Goal: Information Seeking & Learning: Learn about a topic

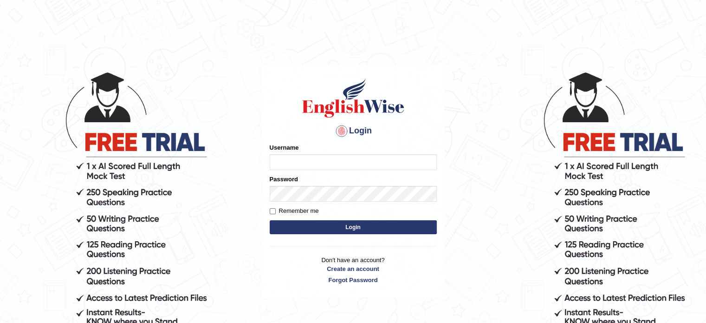
type input "Tanziral"
click at [327, 228] on button "Login" at bounding box center [353, 227] width 167 height 14
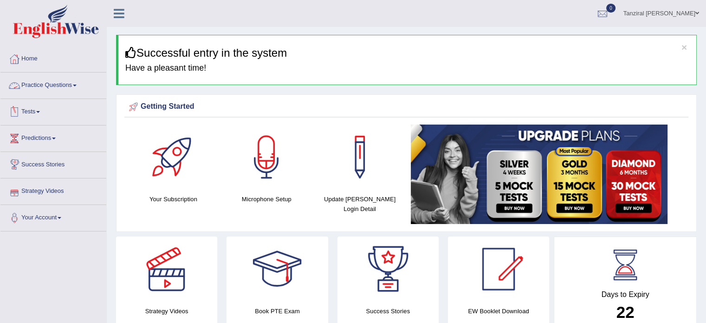
click at [40, 112] on span at bounding box center [38, 112] width 4 height 2
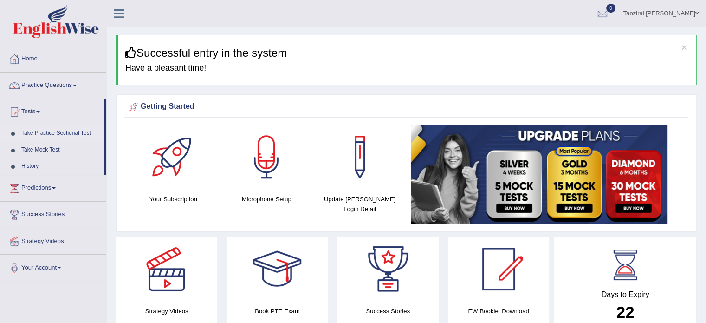
click at [65, 131] on link "Take Practice Sectional Test" at bounding box center [60, 133] width 87 height 17
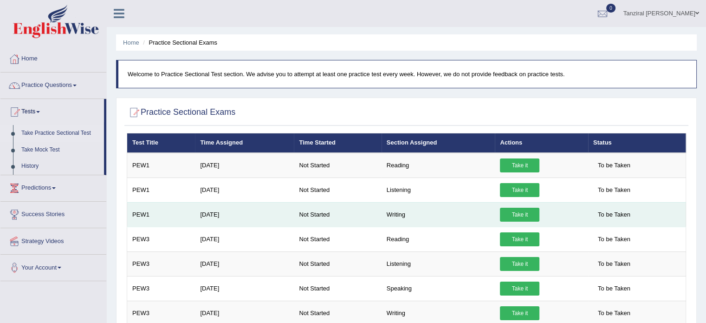
click at [523, 209] on link "Take it" at bounding box center [519, 215] width 39 height 14
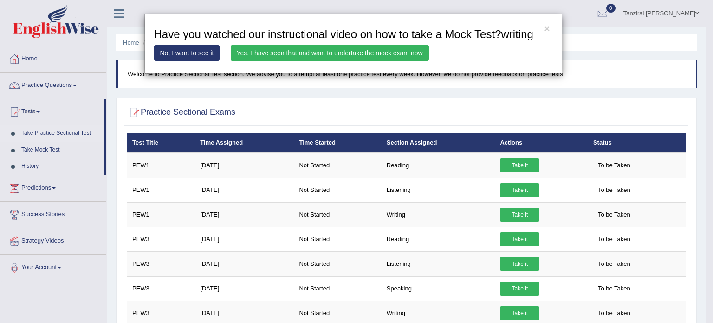
click at [285, 56] on link "Yes, I have seen that and want to undertake the mock exam now" at bounding box center [330, 53] width 198 height 16
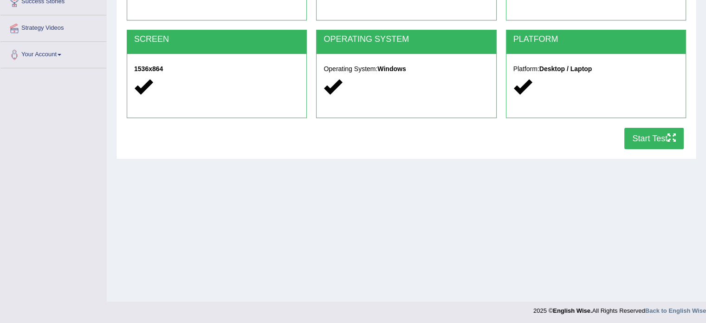
scroll to position [163, 0]
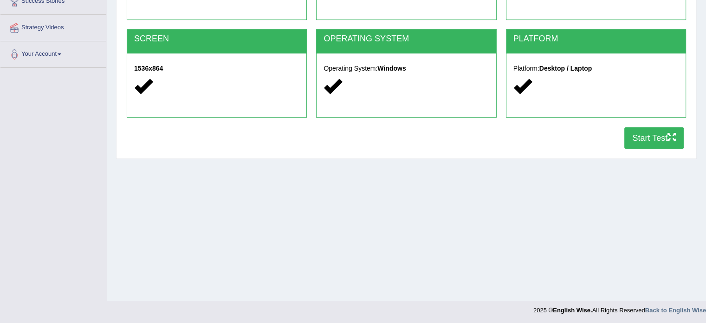
click at [652, 141] on button "Start Test" at bounding box center [653, 137] width 59 height 21
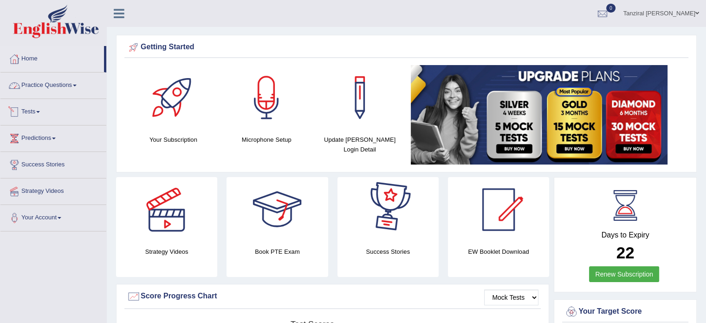
click at [58, 85] on link "Practice Questions" at bounding box center [53, 83] width 106 height 23
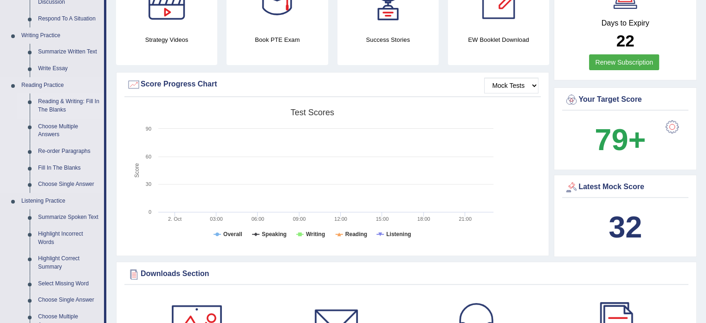
scroll to position [212, 0]
click at [68, 216] on link "Summarize Spoken Text" at bounding box center [69, 217] width 70 height 17
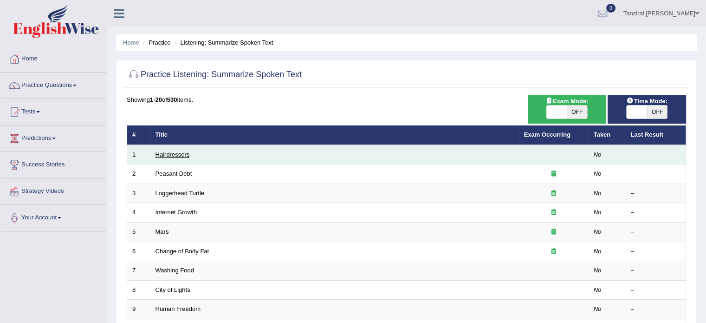
click at [185, 152] on link "Hairdressers" at bounding box center [173, 154] width 34 height 7
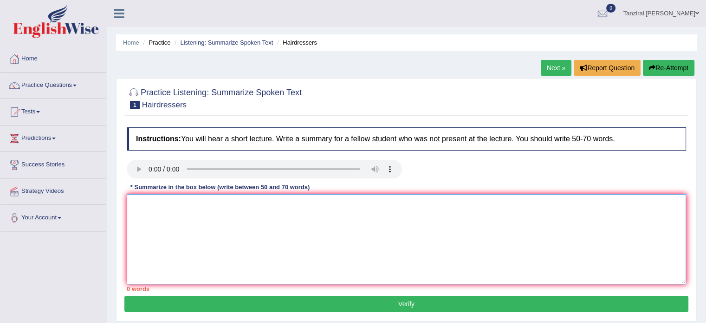
click at [160, 206] on textarea at bounding box center [406, 239] width 559 height 90
click at [168, 211] on textarea at bounding box center [406, 239] width 559 height 90
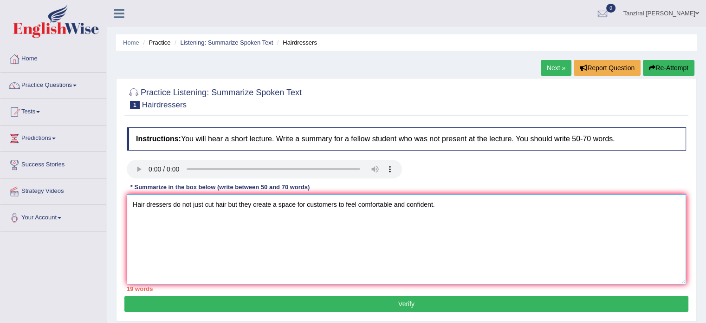
click at [136, 204] on textarea "Hair dressers do not just cut hair but they create a space for customers to fee…" at bounding box center [406, 239] width 559 height 90
click at [220, 206] on textarea "The lecture is on hair dressers do not just cut hair but they create a space fo…" at bounding box center [406, 239] width 559 height 90
click at [289, 205] on textarea "The lecture is on hair dressers, who do not just cut hair but they create a spa…" at bounding box center [406, 239] width 559 height 90
drag, startPoint x: 293, startPoint y: 205, endPoint x: 303, endPoint y: 206, distance: 9.4
click at [303, 206] on textarea "The lecture is on hair dressers, who do not just cut hair, but they create a sp…" at bounding box center [406, 239] width 559 height 90
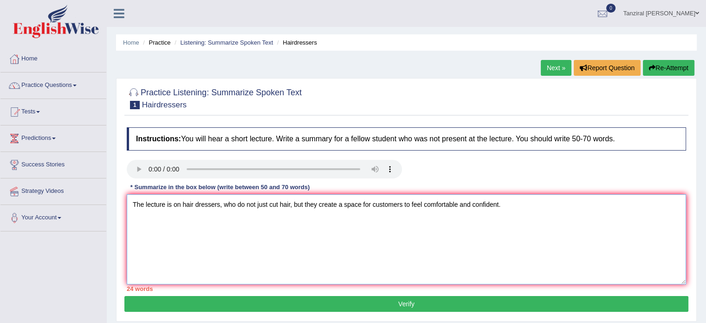
click at [320, 225] on textarea "The lecture is on hair dressers, who do not just cut hair, but they create a sp…" at bounding box center [406, 239] width 559 height 90
click at [503, 206] on textarea "The lecture is on hair dressers, who do not just cut hair, but they create a sp…" at bounding box center [406, 239] width 559 height 90
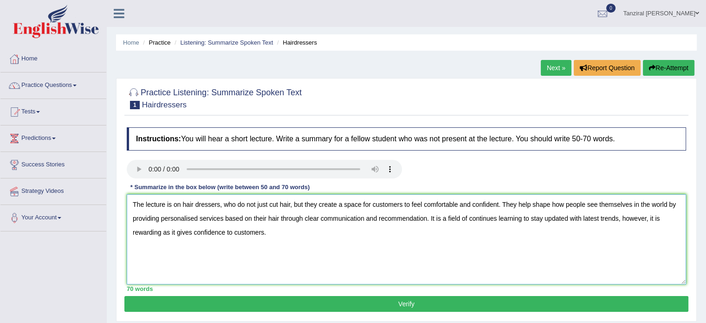
drag, startPoint x: 623, startPoint y: 217, endPoint x: 646, endPoint y: 219, distance: 23.7
click at [646, 219] on textarea "The lecture is on hair dressers, who do not just cut hair, but they create a sp…" at bounding box center [406, 239] width 559 height 90
type textarea "The lecture is on hair dressers, who do not just cut hair, but they create a sp…"
click at [414, 307] on button "Verify" at bounding box center [406, 304] width 564 height 16
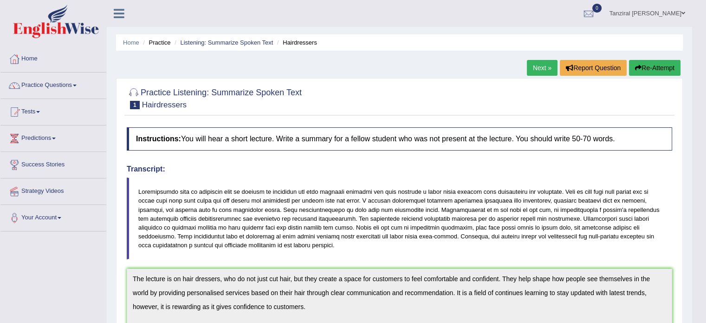
click at [545, 66] on link "Next »" at bounding box center [542, 68] width 31 height 16
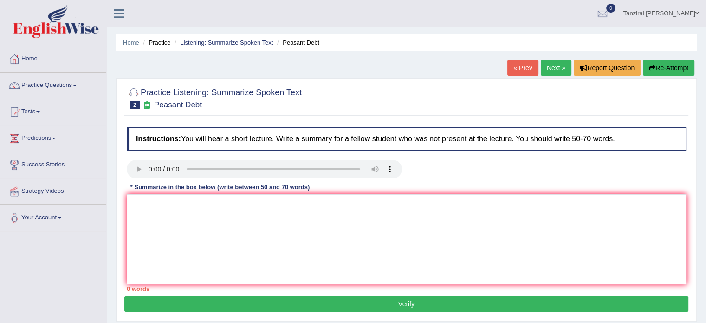
click at [61, 209] on link "Your Account" at bounding box center [53, 216] width 106 height 23
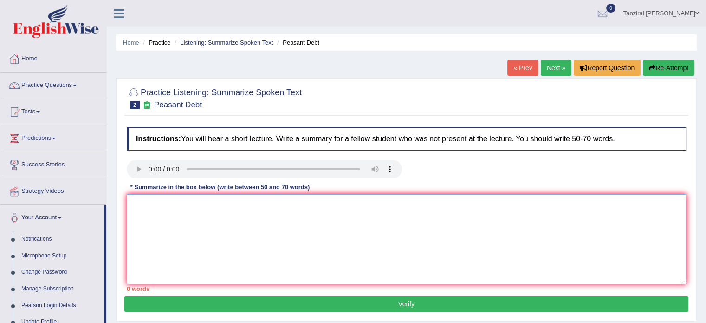
click at [202, 207] on textarea at bounding box center [406, 239] width 559 height 90
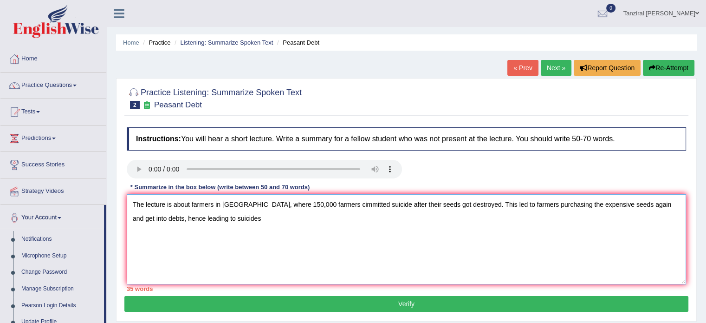
click at [258, 204] on textarea "The lecture is about farmers in India, where 150,000 farmers cimmitted suicide …" at bounding box center [406, 239] width 559 height 90
click at [260, 208] on textarea "The lecture is about farmers in India, where seeds got destroyed due to climate…" at bounding box center [406, 239] width 559 height 90
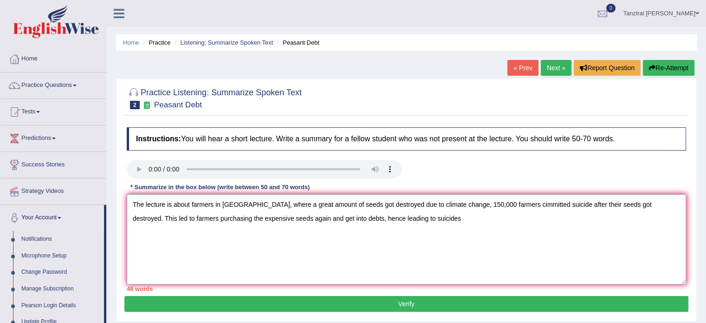
click at [440, 204] on textarea "The lecture is about farmers in India, where a great amount of seeds got destro…" at bounding box center [406, 239] width 559 height 90
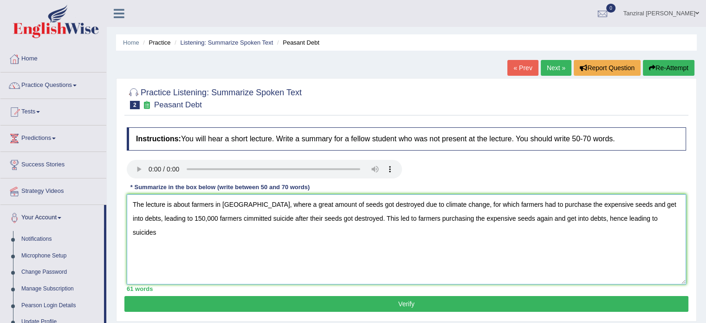
click at [193, 217] on textarea "The lecture is about farmers in India, where a great amount of seeds got destro…" at bounding box center [406, 239] width 559 height 90
drag, startPoint x: 241, startPoint y: 219, endPoint x: 578, endPoint y: 198, distance: 337.7
click at [578, 198] on textarea "The lecture is about farmers in India, where a great amount of seeds got destro…" at bounding box center [406, 239] width 559 height 90
click at [251, 227] on textarea "The lecture is about farmers in India, where a great amount of seeds got destro…" at bounding box center [406, 239] width 559 height 90
drag, startPoint x: 242, startPoint y: 217, endPoint x: 648, endPoint y: 227, distance: 406.3
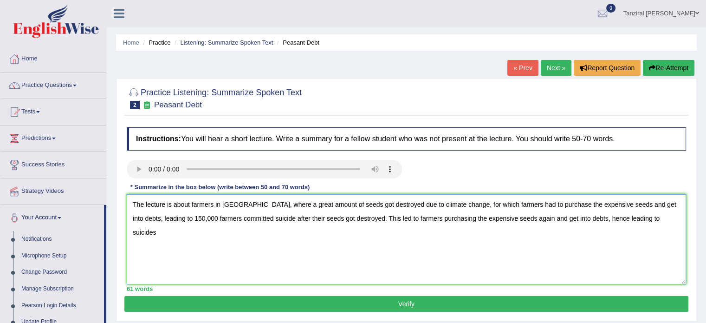
click at [648, 227] on textarea "The lecture is about farmers in India, where a great amount of seeds got destro…" at bounding box center [406, 239] width 559 height 90
drag, startPoint x: 440, startPoint y: 204, endPoint x: 465, endPoint y: 207, distance: 24.7
click at [465, 207] on textarea "The lecture is about farmers in India, where a great amount of seeds got destro…" at bounding box center [406, 239] width 559 height 90
click at [211, 220] on textarea "The lecture is about farmers in India, where a great amount of seeds got destro…" at bounding box center [406, 239] width 559 height 90
click at [635, 217] on textarea "The lecture is about farmers in India, where a great amount of seeds got destro…" at bounding box center [406, 239] width 559 height 90
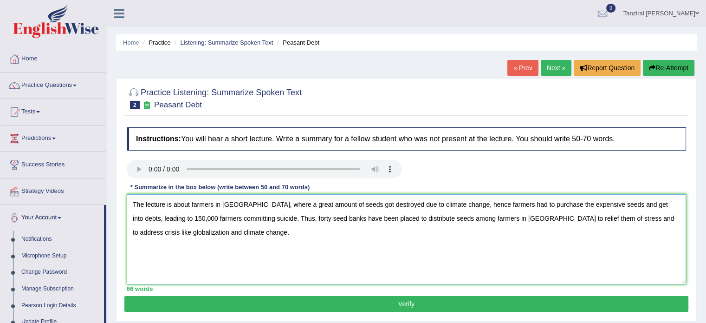
type textarea "The lecture is about farmers in India, where a great amount of seeds got destro…"
click at [435, 301] on button "Verify" at bounding box center [406, 304] width 564 height 16
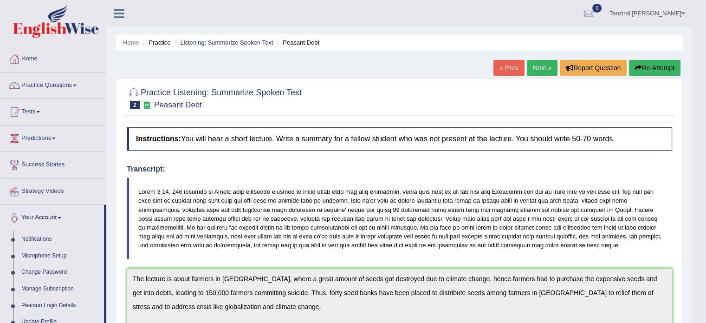
click at [528, 70] on link "Next »" at bounding box center [542, 68] width 31 height 16
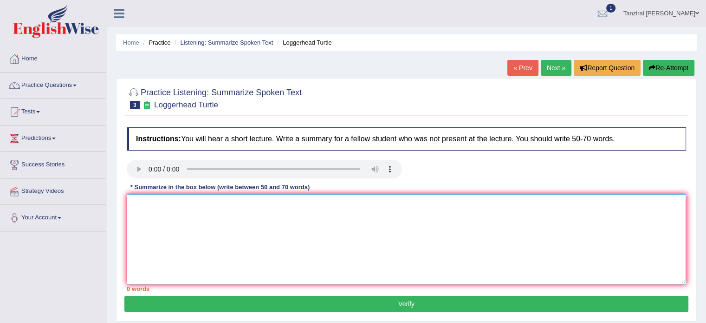
click at [173, 210] on textarea at bounding box center [406, 239] width 559 height 90
click at [219, 214] on textarea at bounding box center [406, 239] width 559 height 90
click at [135, 208] on textarea "highly reliable to guide them off shore" at bounding box center [406, 239] width 559 height 90
click at [132, 208] on textarea "highly reliable to guide them off shore" at bounding box center [406, 239] width 559 height 90
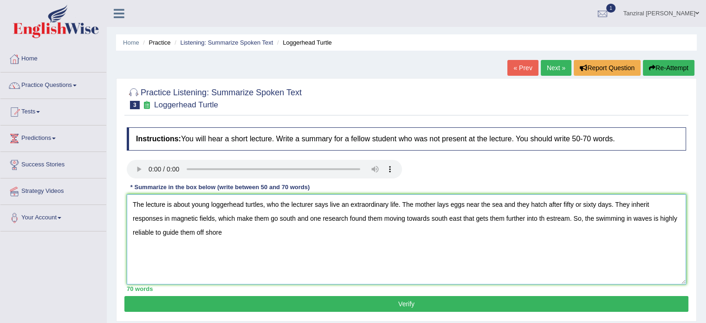
click at [223, 234] on textarea "The lecture is about young loggerhead turtles, who the lecturer says live an ex…" at bounding box center [406, 239] width 559 height 90
click at [549, 218] on textarea "The lecture is about young loggerhead turtles, who the lecturer says live an ex…" at bounding box center [406, 239] width 559 height 90
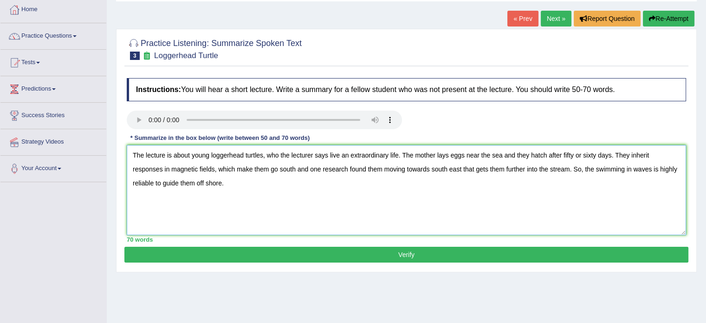
scroll to position [52, 0]
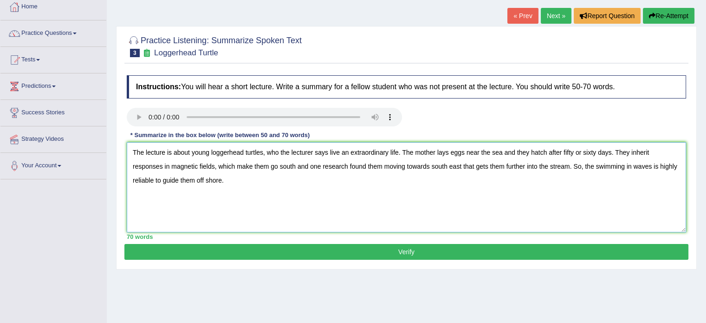
type textarea "The lecture is about young loggerhead turtles, who the lecturer says live an ex…"
click at [501, 246] on button "Verify" at bounding box center [406, 252] width 564 height 16
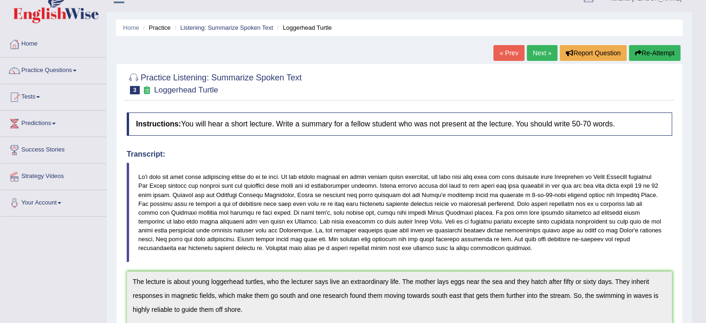
scroll to position [0, 0]
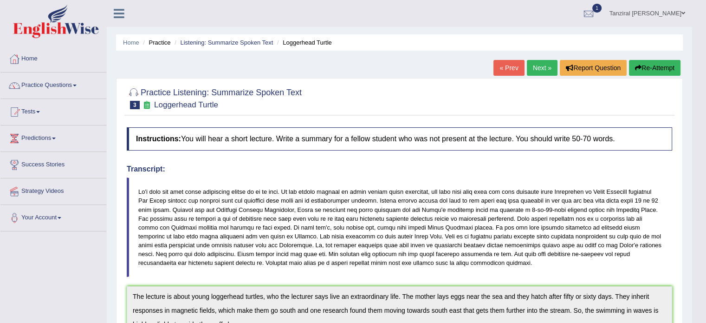
click at [540, 67] on link "Next »" at bounding box center [542, 68] width 31 height 16
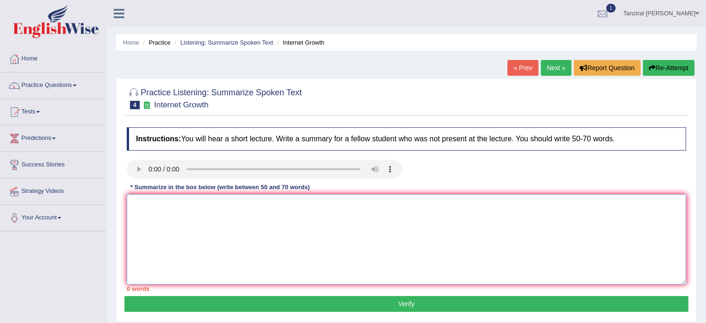
click at [156, 204] on textarea at bounding box center [406, 239] width 559 height 90
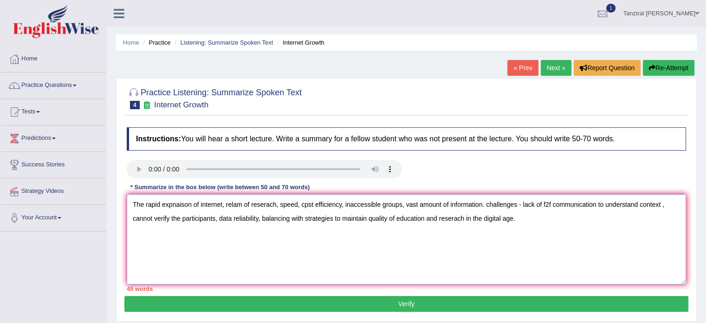
click at [133, 202] on textarea "The rapid expnaison of internet, relam of reserach, speed, cpst efficiency, ina…" at bounding box center [406, 239] width 559 height 90
click at [139, 203] on textarea "The rapid expnaison of internet, relam of reserach, speed, cpst efficiency, ina…" at bounding box center [406, 239] width 559 height 90
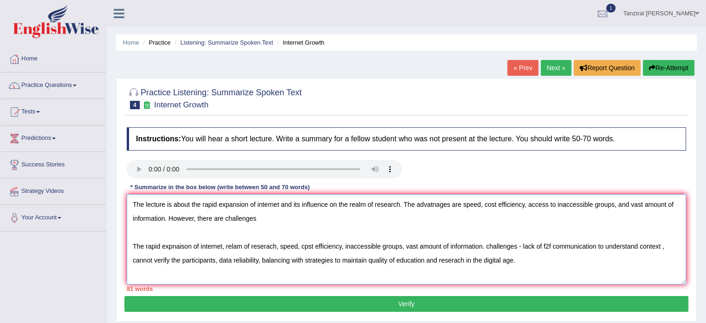
click at [224, 217] on textarea "The lecture is about the rapid expansion of internet and its influence on the r…" at bounding box center [406, 239] width 559 height 90
click at [295, 219] on textarea "The lecture is about the rapid expansion of internet and its influence on the r…" at bounding box center [406, 239] width 559 height 90
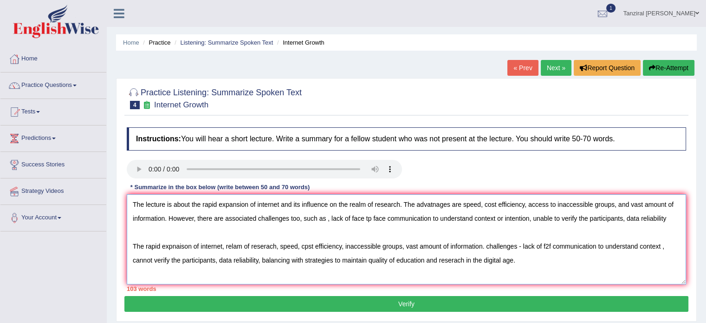
click at [625, 218] on textarea "The lecture is about the rapid expansion of internet and its influence on the r…" at bounding box center [406, 239] width 559 height 90
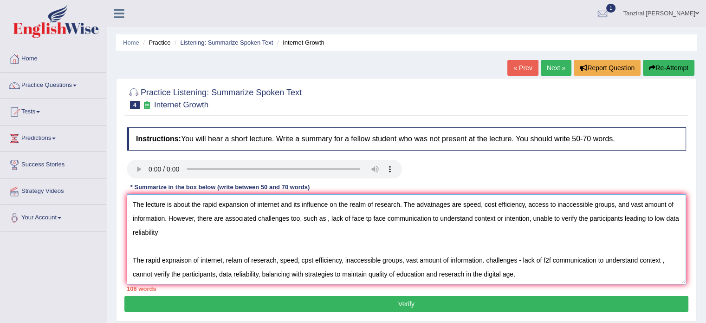
click at [157, 235] on textarea "The lecture is about the rapid expansion of internet and its influence on the r…" at bounding box center [406, 239] width 559 height 90
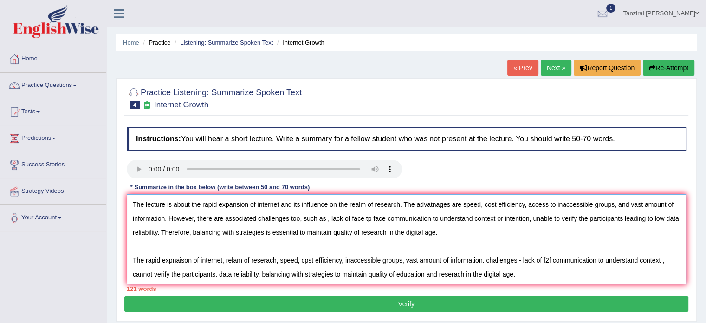
drag, startPoint x: 132, startPoint y: 258, endPoint x: 538, endPoint y: 278, distance: 407.2
click at [538, 278] on textarea "The lecture is about the rapid expansion of internet and its influence on the r…" at bounding box center [406, 239] width 559 height 90
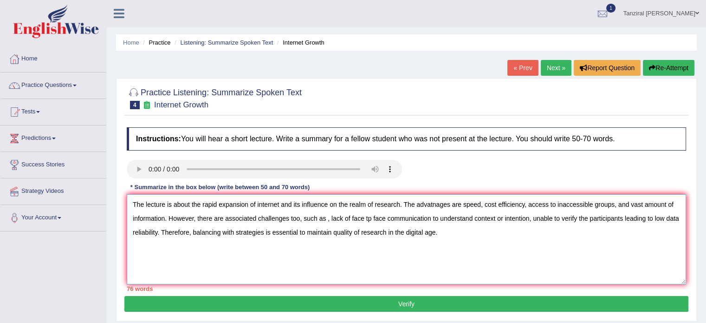
click at [436, 206] on textarea "The lecture is about the rapid expansion of internet and its influence on the r…" at bounding box center [406, 239] width 559 height 90
drag, startPoint x: 290, startPoint y: 219, endPoint x: 302, endPoint y: 221, distance: 12.6
click at [302, 221] on textarea "The lecture is about the rapid expansion of internet and its influence on the r…" at bounding box center [406, 239] width 559 height 90
click at [290, 220] on textarea "The lecture is about the rapid expansion of internet and its influence on the r…" at bounding box center [406, 239] width 559 height 90
drag, startPoint x: 290, startPoint y: 220, endPoint x: 307, endPoint y: 222, distance: 17.3
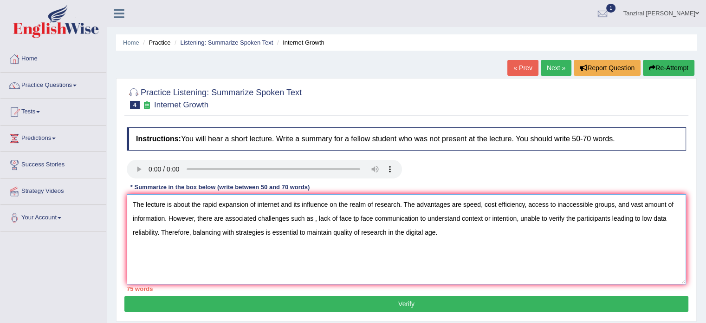
click at [307, 222] on textarea "The lecture is about the rapid expansion of internet and its influence on the r…" at bounding box center [406, 239] width 559 height 90
click at [345, 218] on textarea "The lecture is about the rapid expansion of internet and its influence on the r…" at bounding box center [406, 239] width 559 height 90
drag, startPoint x: 345, startPoint y: 218, endPoint x: 330, endPoint y: 219, distance: 15.3
click at [330, 219] on textarea "The lecture is about the rapid expansion of internet and its influence on the r…" at bounding box center [406, 239] width 559 height 90
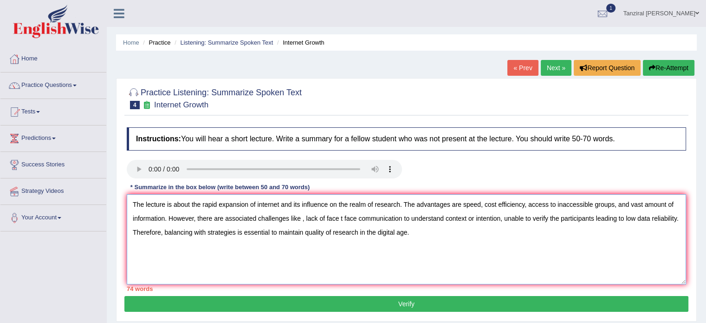
click at [343, 219] on textarea "The lecture is about the rapid expansion of internet and its influence on the r…" at bounding box center [406, 239] width 559 height 90
click at [372, 253] on textarea "The lecture is about the rapid expansion of internet and its influence on the r…" at bounding box center [406, 239] width 559 height 90
click at [303, 216] on textarea "The lecture is about the rapid expansion of internet and its influence on the r…" at bounding box center [406, 239] width 559 height 90
drag, startPoint x: 324, startPoint y: 218, endPoint x: 358, endPoint y: 219, distance: 33.9
click at [358, 219] on textarea "The lecture is about the rapid expansion of internet and its influence on the r…" at bounding box center [406, 239] width 559 height 90
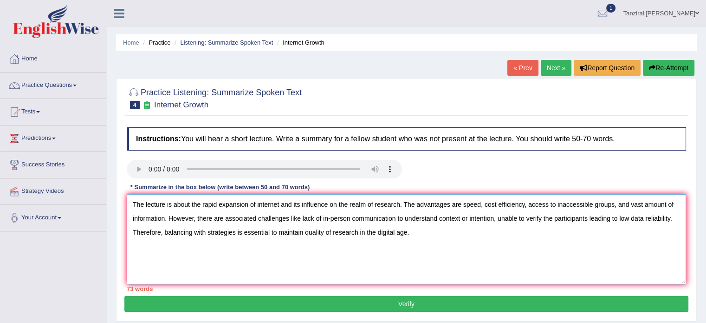
drag, startPoint x: 165, startPoint y: 230, endPoint x: 390, endPoint y: 241, distance: 224.9
click at [390, 241] on textarea "The lecture is about the rapid expansion of internet and its influence on the r…" at bounding box center [406, 239] width 559 height 90
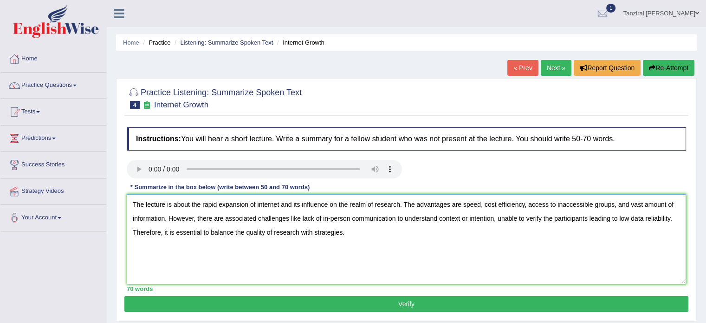
type textarea "The lecture is about the rapid expansion of internet and its influence on the r…"
click at [405, 299] on button "Verify" at bounding box center [406, 304] width 564 height 16
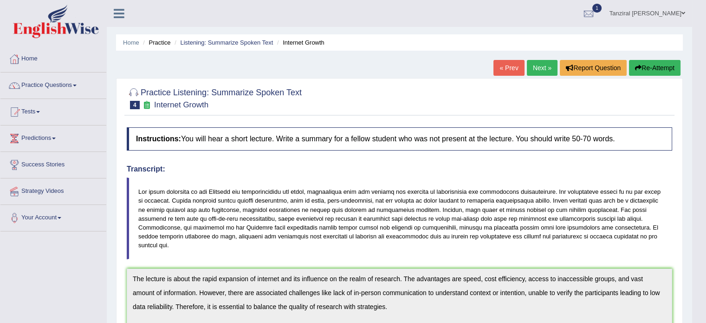
click at [541, 67] on link "Next »" at bounding box center [542, 68] width 31 height 16
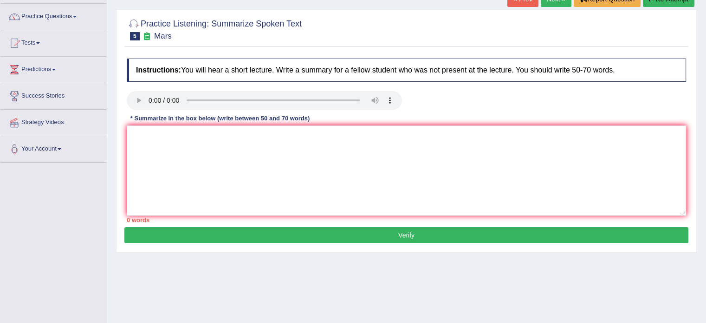
scroll to position [74, 0]
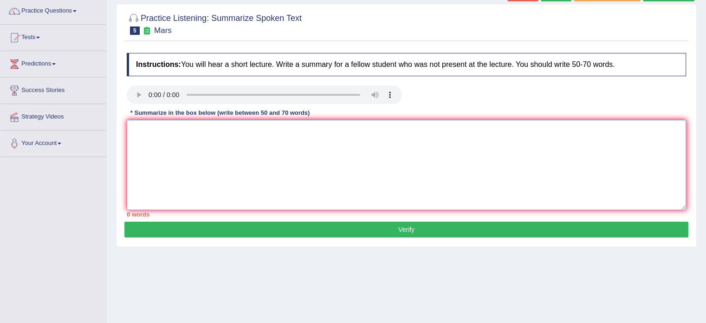
click at [173, 137] on textarea at bounding box center [406, 165] width 559 height 90
click at [152, 127] on textarea at bounding box center [406, 165] width 559 height 90
click at [187, 137] on textarea at bounding box center [406, 165] width 559 height 90
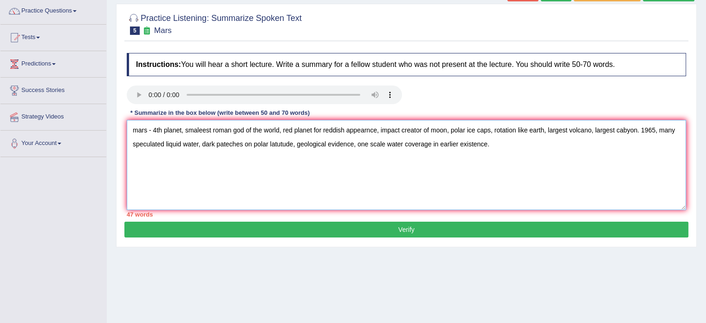
click at [132, 131] on textarea "mars - 4th planet, smaleest roman god of the world, red planet for reddish appe…" at bounding box center [406, 165] width 559 height 90
click at [138, 131] on textarea "mars - 4th planet, smaleest roman god of the world, red planet for reddish appe…" at bounding box center [406, 165] width 559 height 90
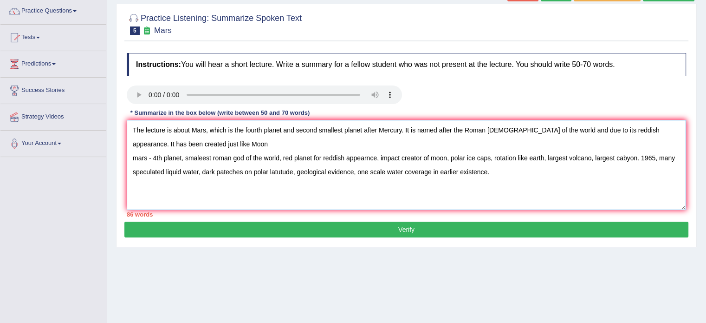
click at [184, 143] on textarea "The lecture is about Mars, which is the fourth planet and second smallest plane…" at bounding box center [406, 165] width 559 height 90
click at [199, 144] on textarea "The lecture is about Mars, which is the fourth planet and second smallest plane…" at bounding box center [406, 165] width 559 height 90
drag, startPoint x: 360, startPoint y: 143, endPoint x: 386, endPoint y: 144, distance: 25.6
click at [386, 144] on textarea "The lecture is about Mars, which is the fourth planet and second smallest plane…" at bounding box center [406, 165] width 559 height 90
drag, startPoint x: 377, startPoint y: 143, endPoint x: 387, endPoint y: 146, distance: 10.9
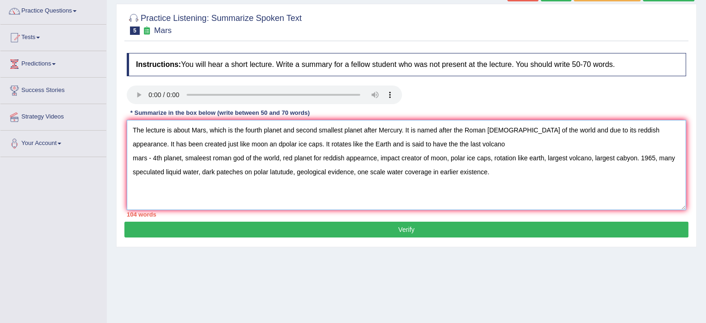
click at [387, 146] on textarea "The lecture is about Mars, which is the fourth planet and second smallest plane…" at bounding box center [406, 165] width 559 height 90
click at [397, 144] on textarea "The lecture is about Mars, which is the fourth planet and second smallest plane…" at bounding box center [406, 165] width 559 height 90
click at [440, 143] on textarea "The lecture is about Mars, which is the fourth planet and second smallest plane…" at bounding box center [406, 165] width 559 height 90
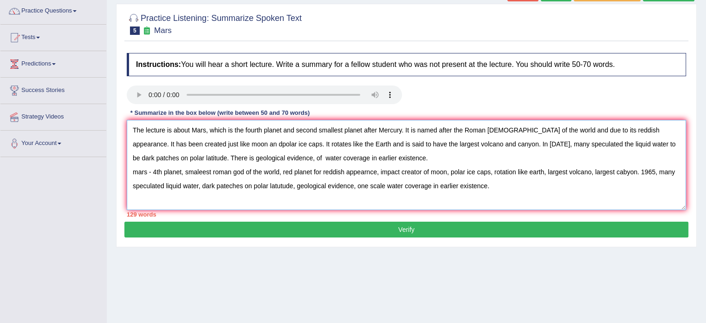
drag, startPoint x: 132, startPoint y: 170, endPoint x: 508, endPoint y: 185, distance: 376.3
click at [508, 185] on textarea "The lecture is about Mars, which is the fourth planet and second smallest plane…" at bounding box center [406, 165] width 559 height 90
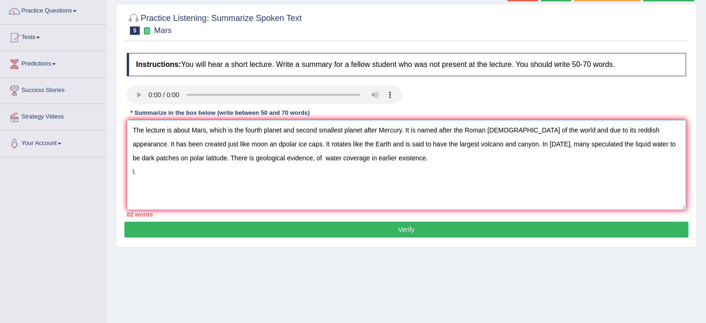
drag, startPoint x: 262, startPoint y: 130, endPoint x: 283, endPoint y: 133, distance: 20.8
click at [283, 133] on textarea "The lecture is about Mars, which is the fourth planet and second smallest plane…" at bounding box center [406, 165] width 559 height 90
click at [187, 144] on textarea "The lecture is about Mars, which is the fourth and second smallest planet after…" at bounding box center [406, 165] width 559 height 90
click at [140, 169] on textarea "The lecture is about Mars, which is the fourth and second smallest planet after…" at bounding box center [406, 165] width 559 height 90
type textarea "The lecture is about Mars, which is the fourth and second smallest planet after…"
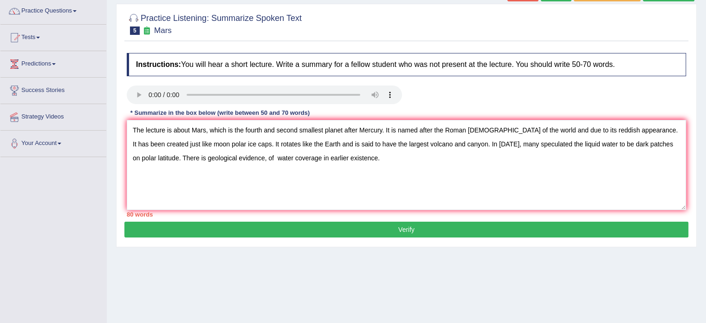
click at [301, 224] on button "Verify" at bounding box center [406, 229] width 564 height 16
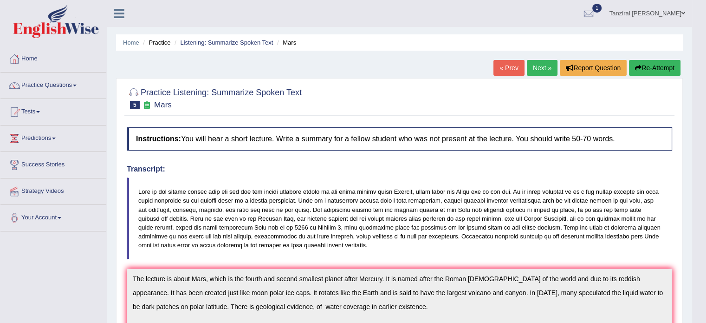
scroll to position [0, 0]
click at [47, 84] on link "Practice Questions" at bounding box center [53, 83] width 106 height 23
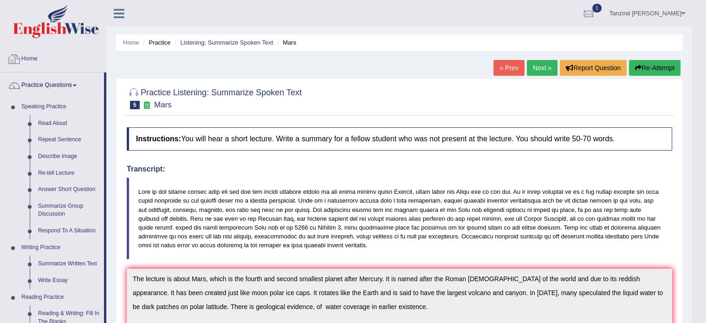
click at [30, 67] on link "Home" at bounding box center [53, 57] width 106 height 23
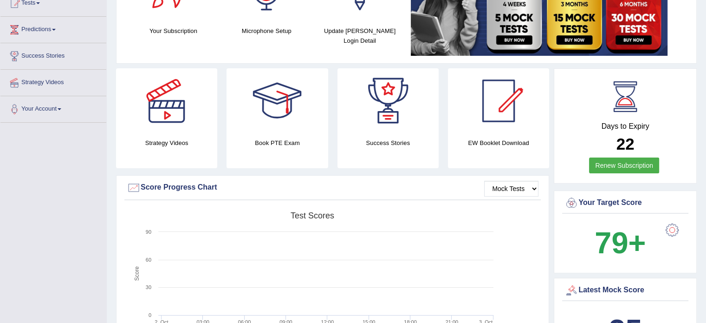
scroll to position [97, 0]
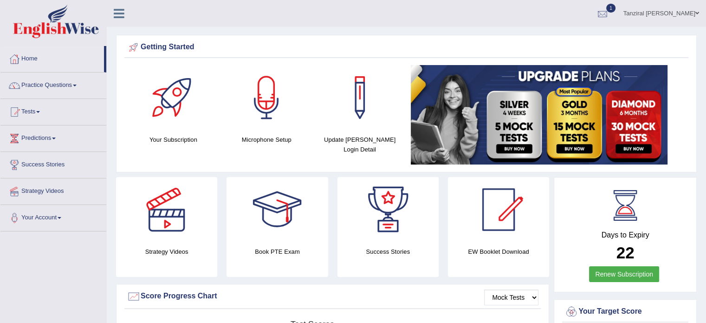
click at [610, 16] on div at bounding box center [603, 14] width 14 height 14
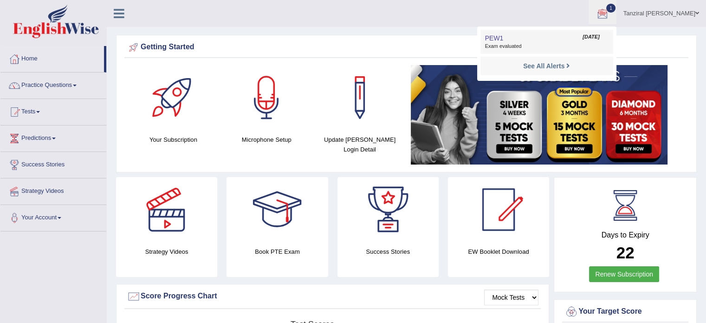
click at [561, 43] on span "Exam evaluated" at bounding box center [546, 46] width 123 height 7
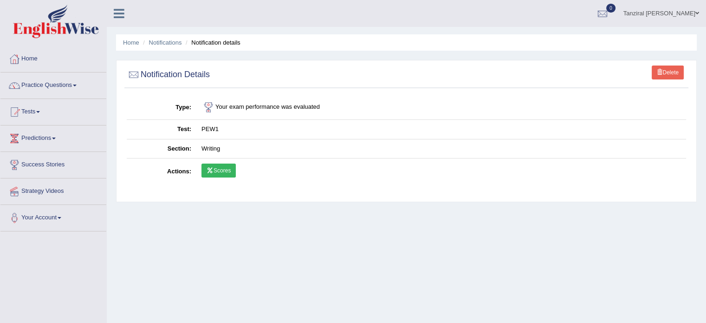
click at [233, 172] on link "Scores" at bounding box center [218, 170] width 34 height 14
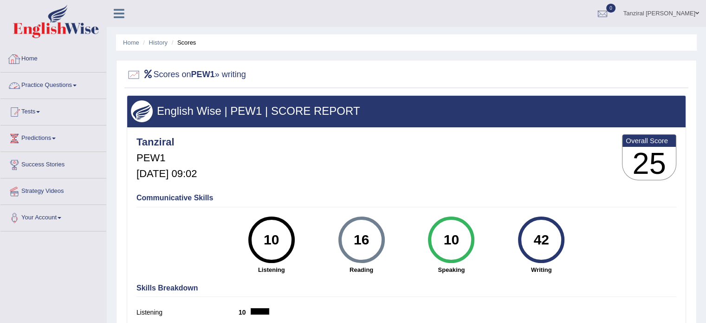
click at [32, 59] on link "Home" at bounding box center [53, 57] width 106 height 23
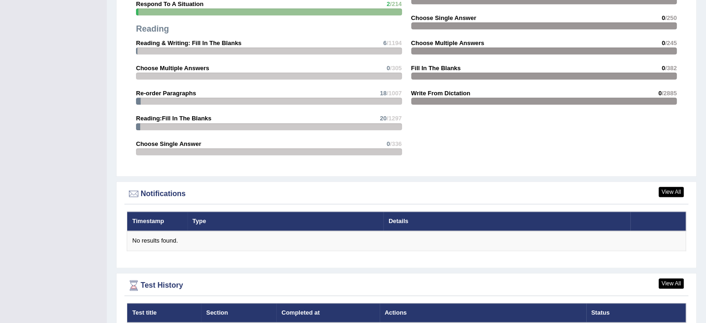
scroll to position [1051, 0]
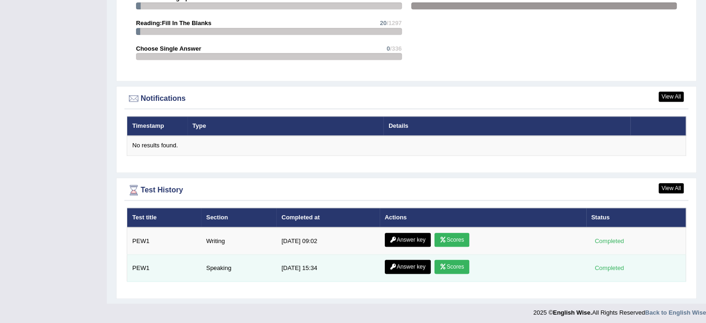
click at [413, 265] on link "Answer key" at bounding box center [408, 266] width 46 height 14
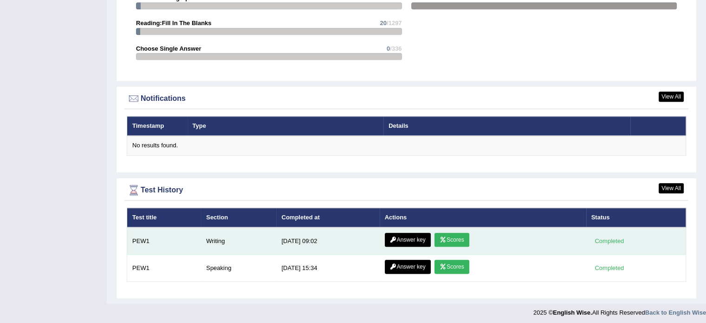
click at [412, 238] on link "Answer key" at bounding box center [408, 240] width 46 height 14
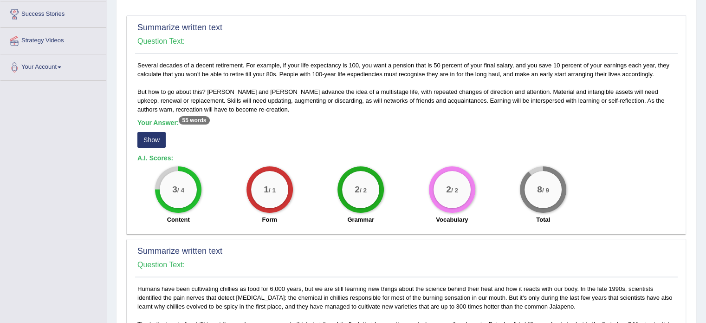
scroll to position [143, 0]
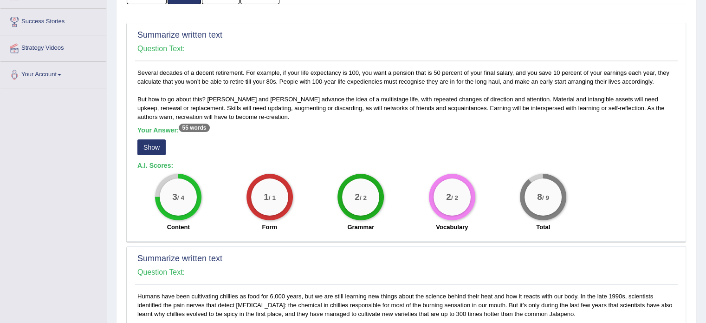
click at [160, 150] on button "Show" at bounding box center [151, 147] width 28 height 16
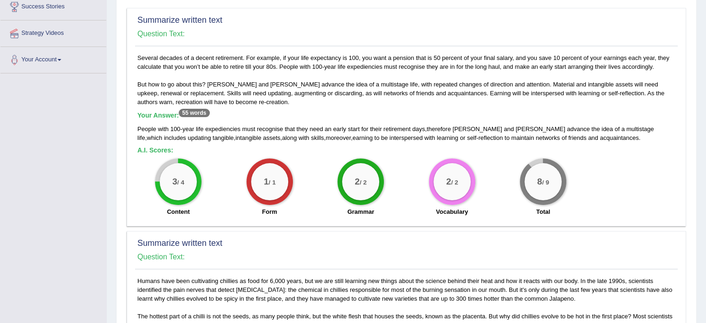
scroll to position [161, 0]
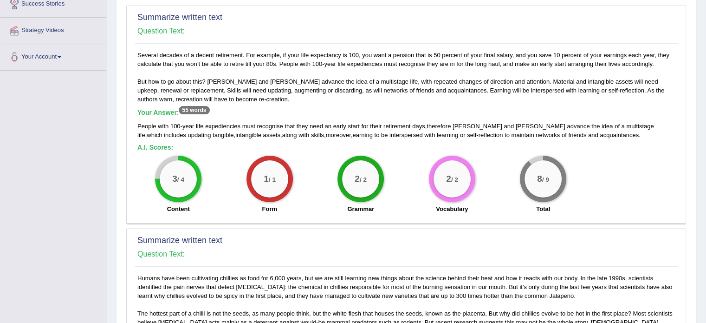
click at [260, 259] on div "Summarize written text Question Text:" at bounding box center [406, 249] width 543 height 33
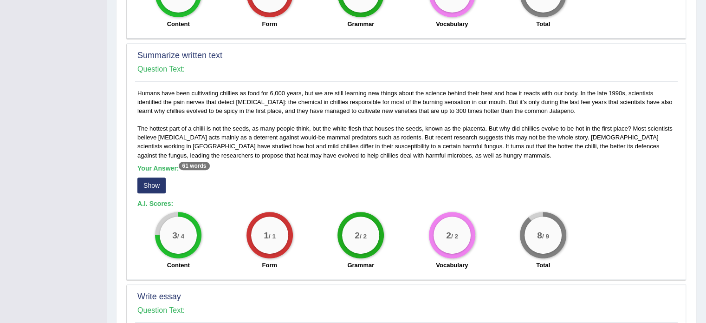
scroll to position [375, 0]
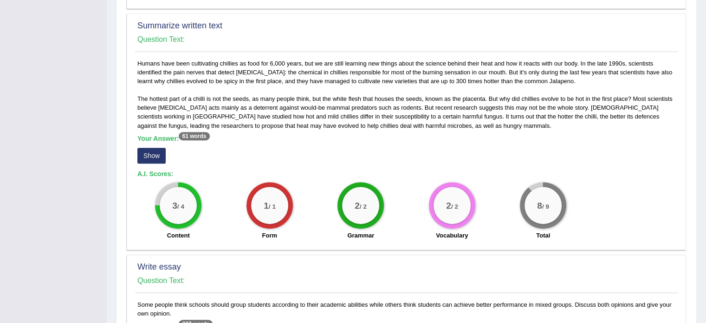
click at [160, 152] on button "Show" at bounding box center [151, 156] width 28 height 16
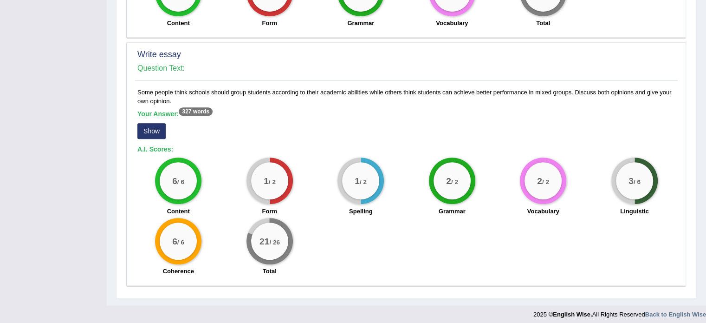
scroll to position [590, 0]
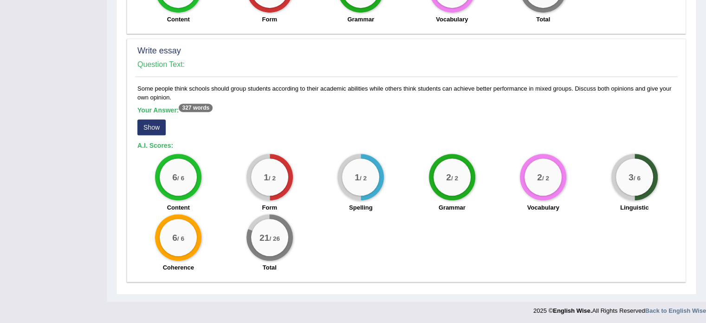
click at [160, 125] on button "Show" at bounding box center [151, 127] width 28 height 16
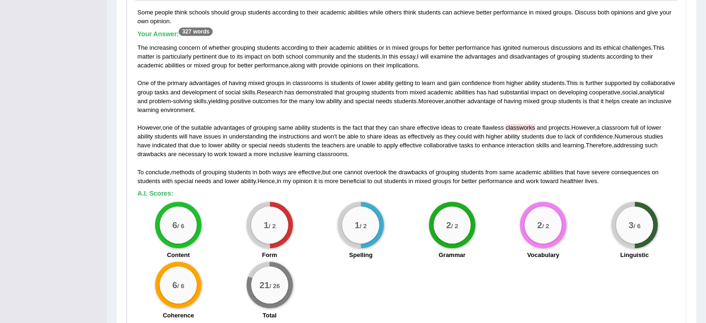
scroll to position [665, 0]
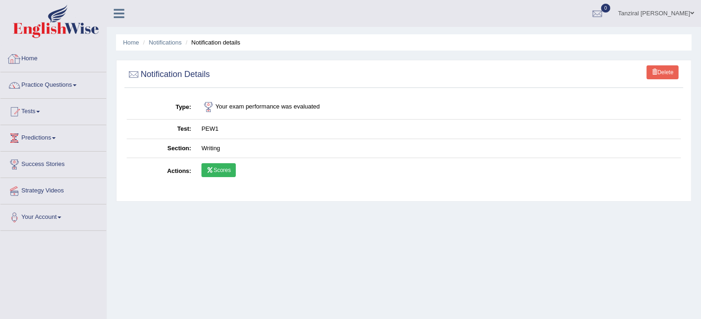
click at [37, 56] on link "Home" at bounding box center [53, 57] width 106 height 23
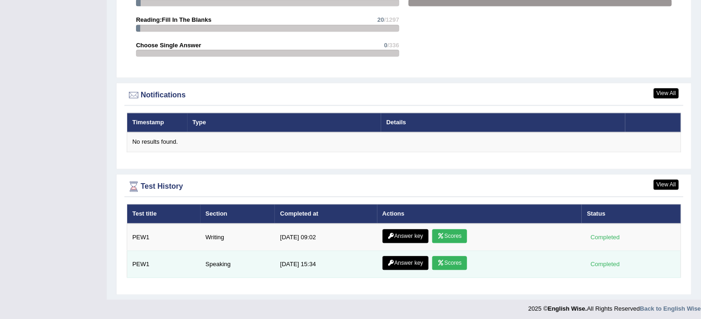
click at [402, 260] on link "Answer key" at bounding box center [406, 263] width 46 height 14
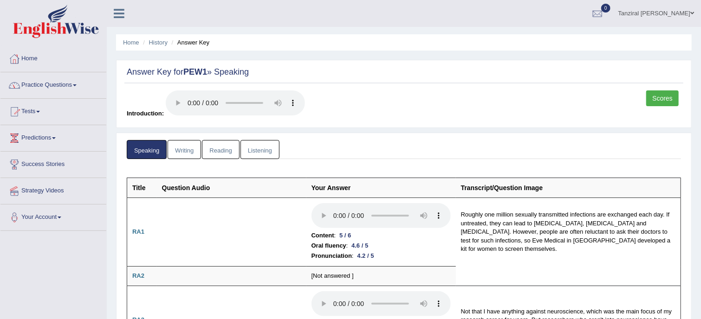
click at [47, 84] on link "Practice Questions" at bounding box center [53, 83] width 106 height 23
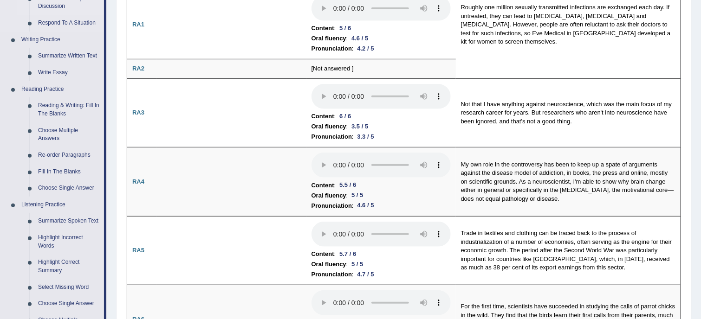
scroll to position [209, 0]
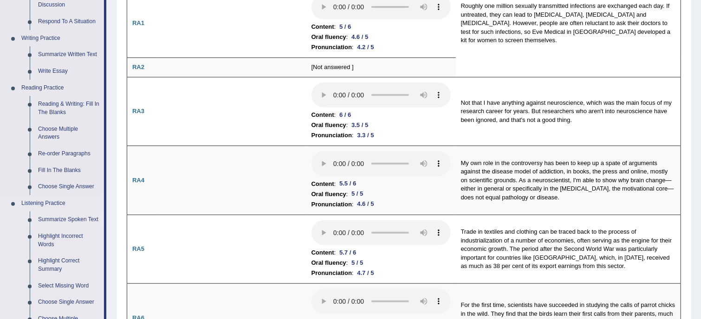
click at [62, 220] on link "Summarize Spoken Text" at bounding box center [69, 220] width 70 height 17
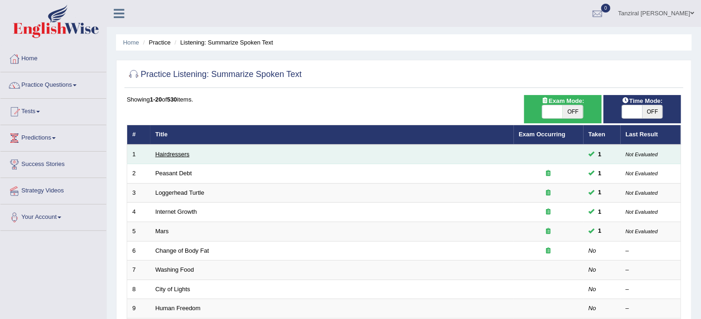
click at [179, 153] on link "Hairdressers" at bounding box center [173, 154] width 34 height 7
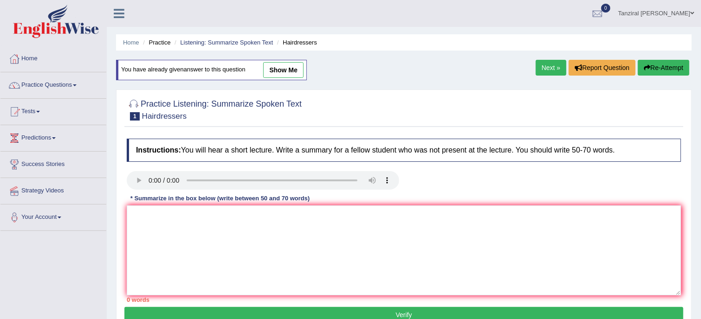
click at [277, 70] on link "show me" at bounding box center [283, 70] width 40 height 16
type textarea "The lecture is on hair dressers, who do not just cut hair, but they create a sp…"
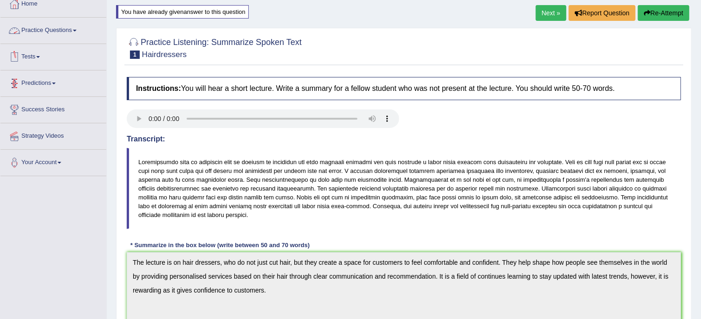
scroll to position [20, 0]
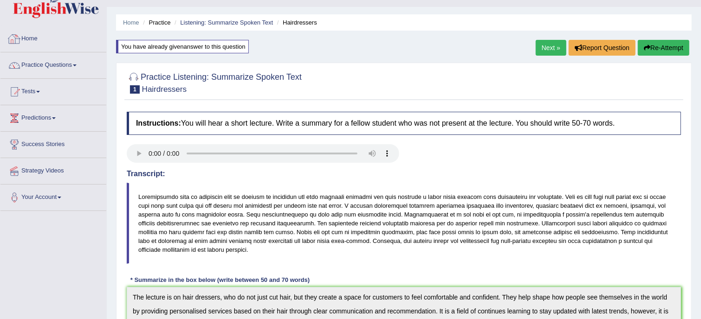
click at [55, 65] on link "Practice Questions" at bounding box center [53, 63] width 106 height 23
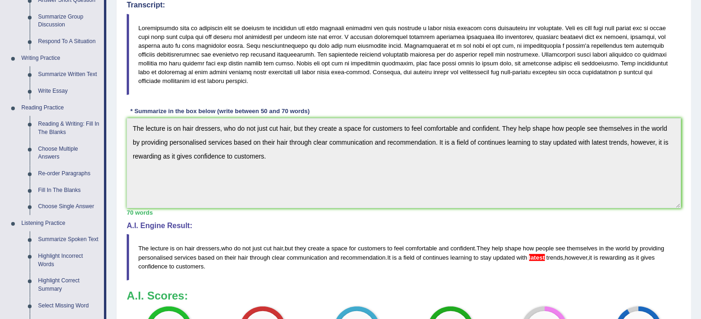
scroll to position [191, 0]
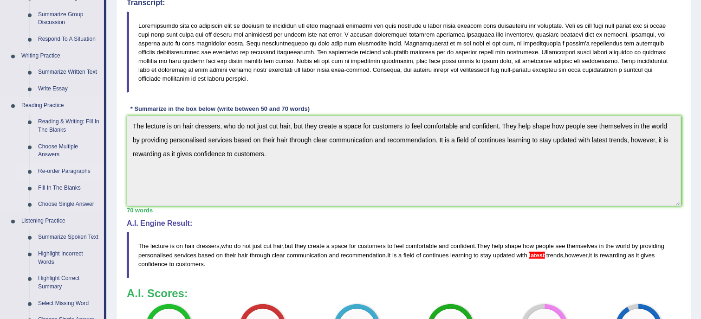
click at [75, 169] on link "Re-order Paragraphs" at bounding box center [69, 171] width 70 height 17
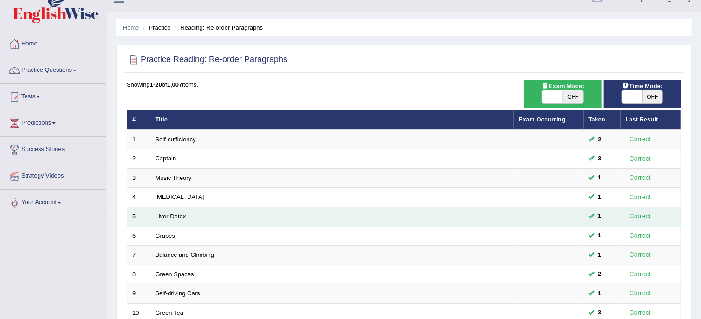
scroll to position [13, 0]
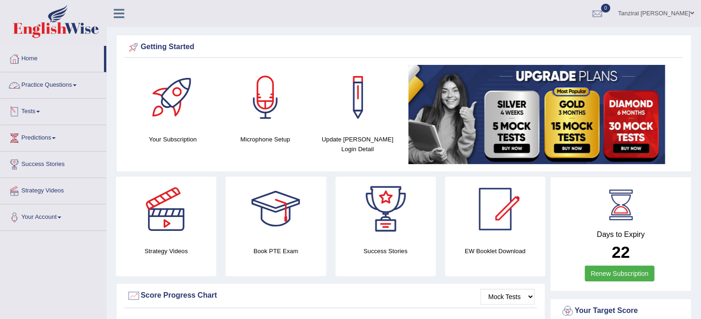
click at [39, 111] on span at bounding box center [38, 112] width 4 height 2
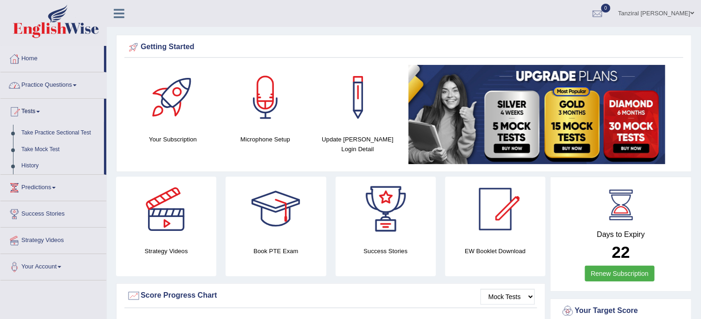
click at [70, 86] on link "Practice Questions" at bounding box center [53, 83] width 106 height 23
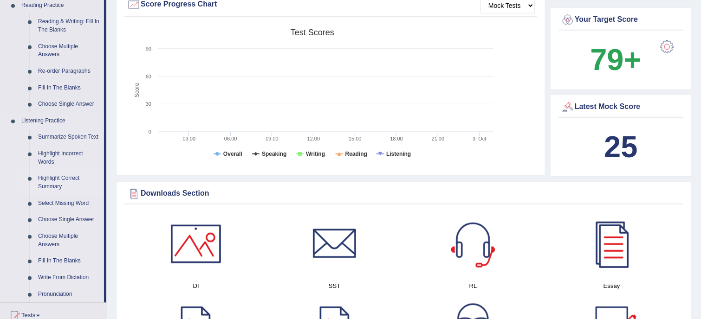
scroll to position [317, 0]
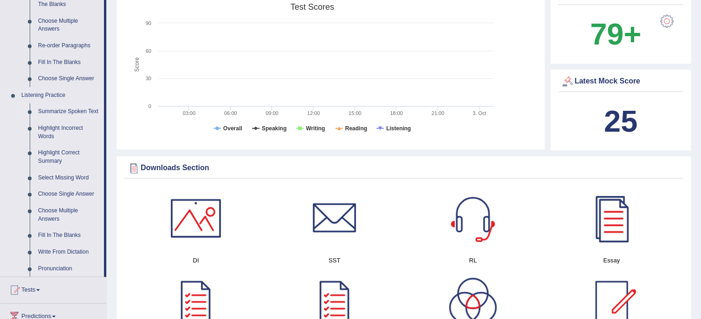
click at [67, 109] on link "Summarize Spoken Text" at bounding box center [69, 112] width 70 height 17
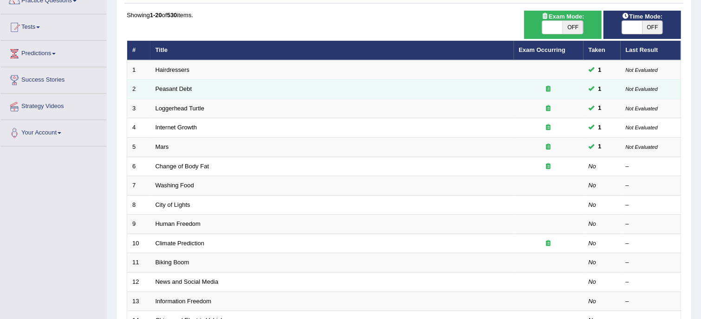
scroll to position [87, 0]
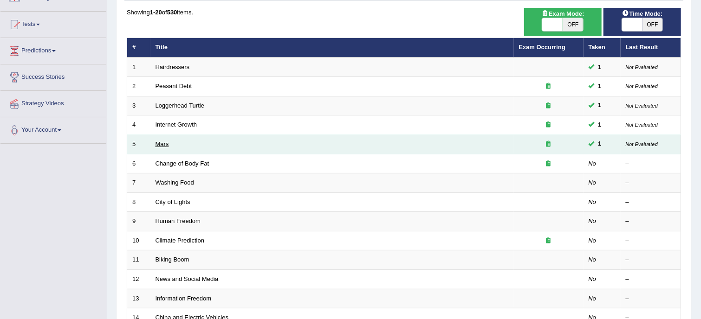
click at [162, 141] on link "Mars" at bounding box center [162, 144] width 13 height 7
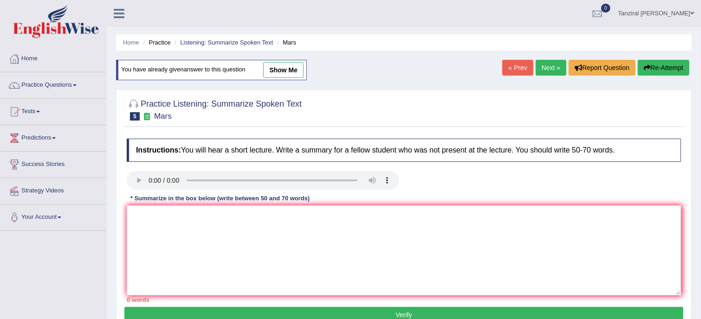
click at [295, 69] on link "show me" at bounding box center [283, 70] width 40 height 16
type textarea "The lecture is about Mars, which is the fourth and second smallest planet after…"
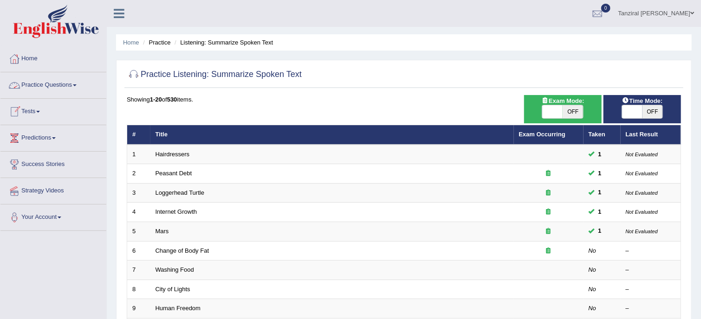
click at [35, 109] on link "Tests" at bounding box center [53, 110] width 106 height 23
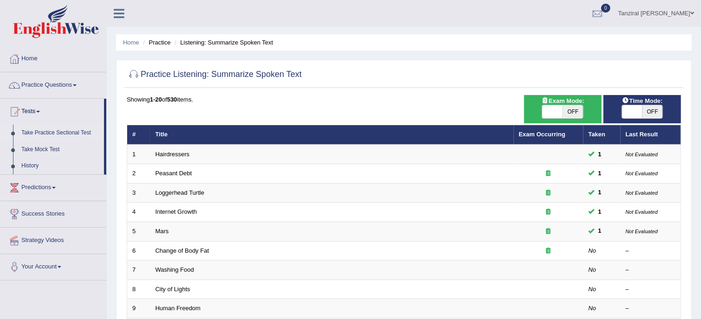
click at [54, 132] on link "Take Practice Sectional Test" at bounding box center [60, 133] width 87 height 17
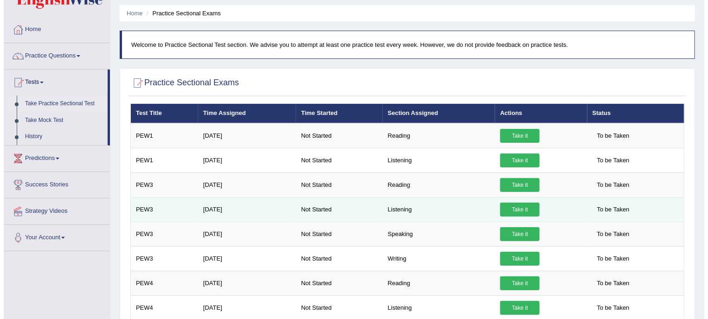
scroll to position [31, 0]
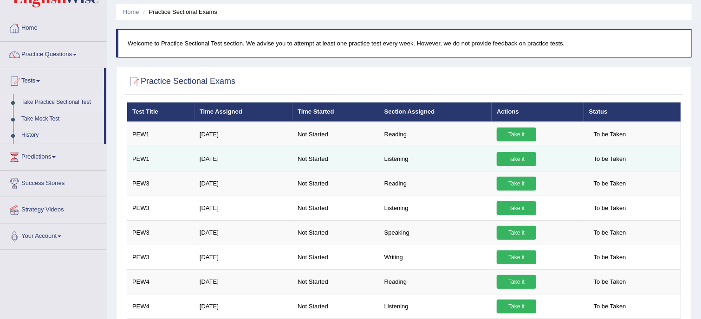
click at [517, 157] on link "Take it" at bounding box center [516, 159] width 39 height 14
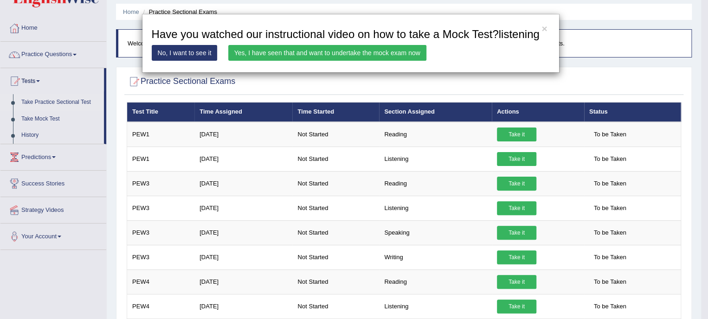
click at [303, 55] on link "Yes, I have seen that and want to undertake the mock exam now" at bounding box center [327, 53] width 198 height 16
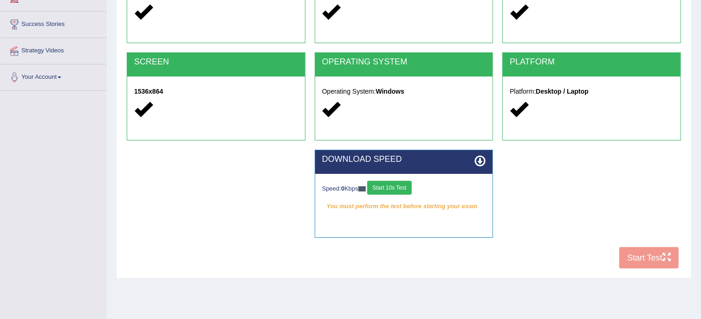
scroll to position [141, 0]
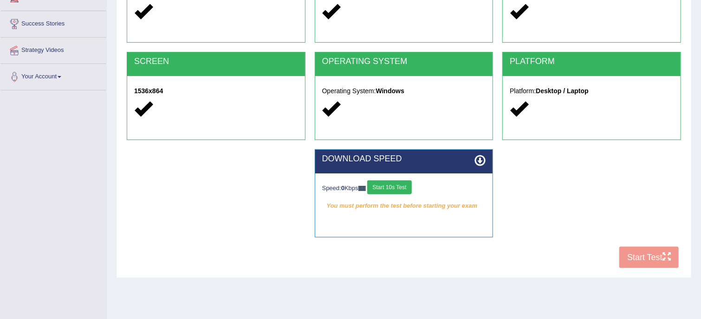
click at [397, 184] on button "Start 10s Test" at bounding box center [389, 188] width 44 height 14
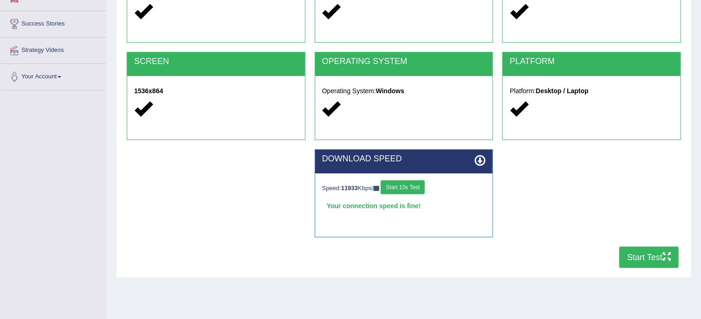
click at [651, 259] on button "Start Test" at bounding box center [648, 257] width 59 height 21
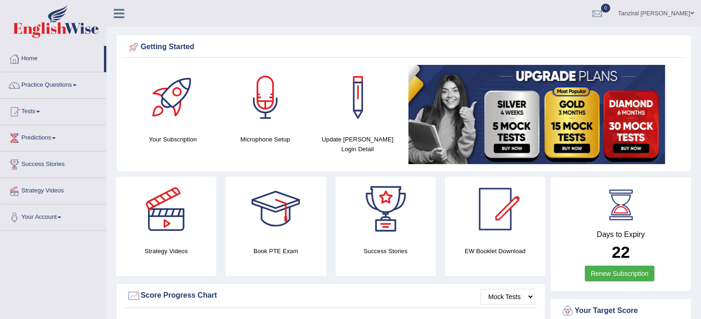
click at [512, 97] on img at bounding box center [537, 114] width 257 height 99
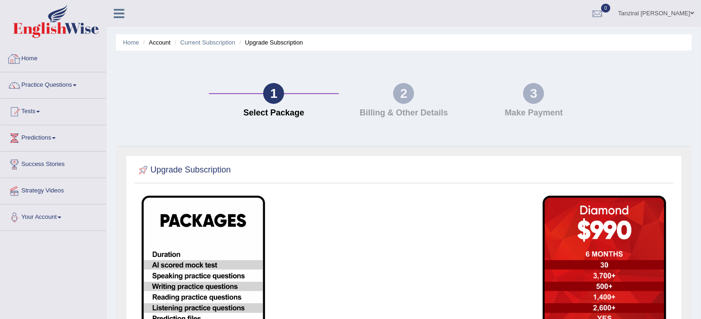
click at [37, 63] on link "Home" at bounding box center [53, 57] width 106 height 23
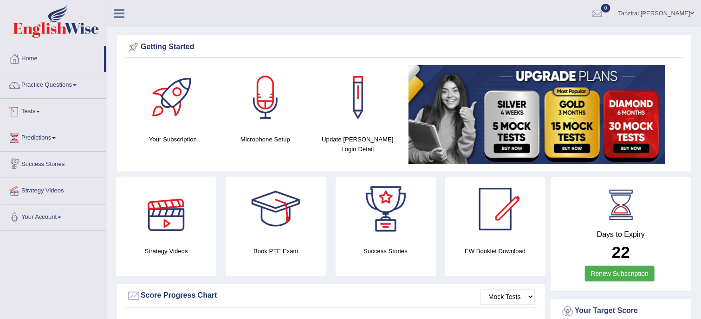
click at [36, 107] on link "Tests" at bounding box center [53, 110] width 106 height 23
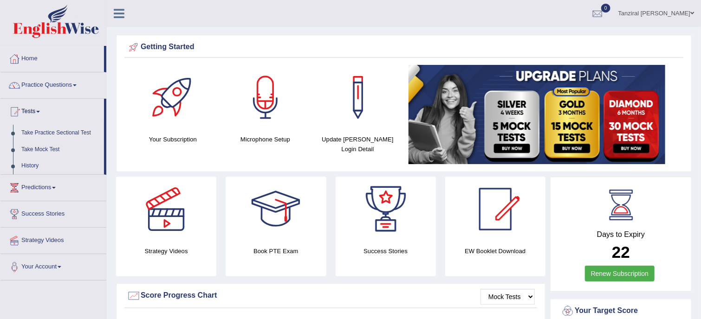
click at [69, 136] on link "Take Practice Sectional Test" at bounding box center [60, 133] width 87 height 17
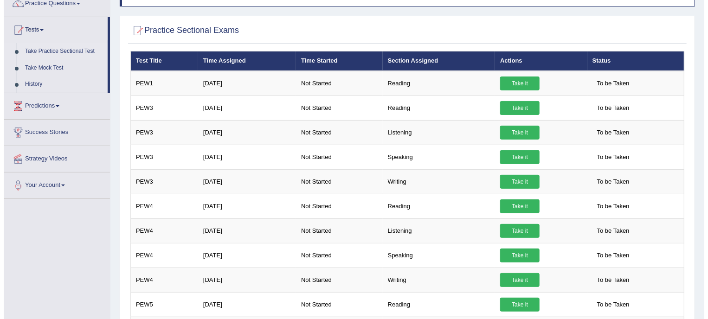
scroll to position [81, 0]
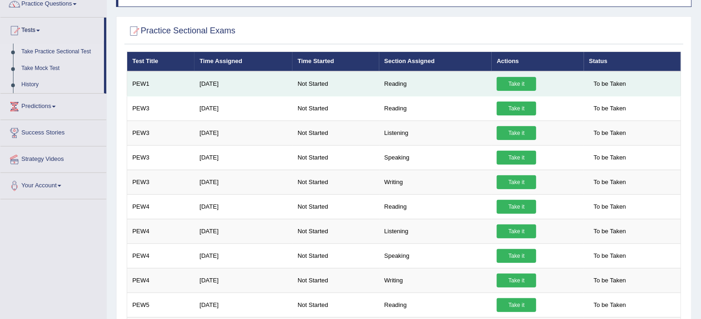
click at [518, 85] on link "Take it" at bounding box center [516, 84] width 39 height 14
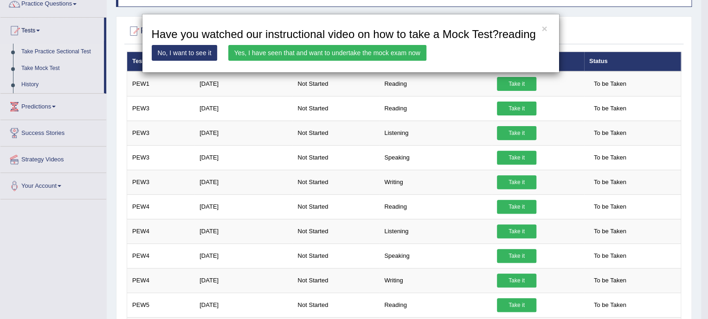
click at [406, 52] on link "Yes, I have seen that and want to undertake the mock exam now" at bounding box center [327, 53] width 198 height 16
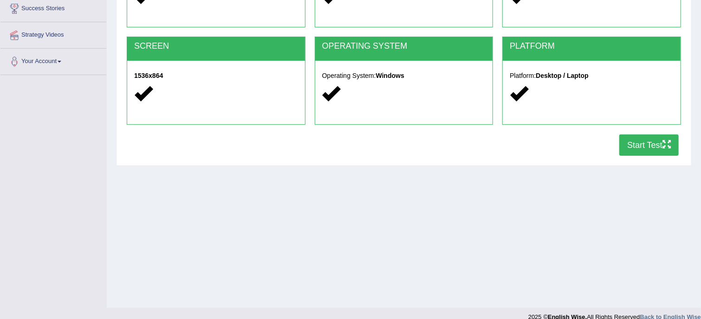
scroll to position [168, 0]
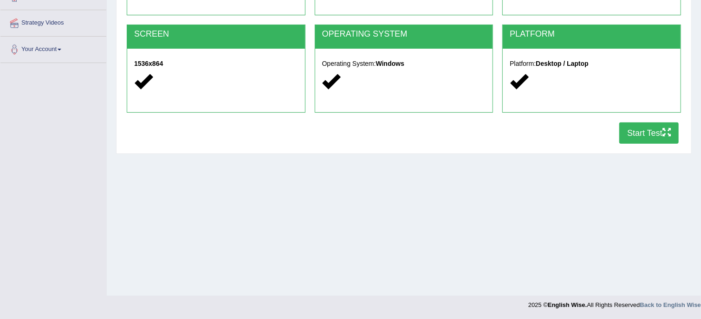
click at [636, 131] on button "Start Test" at bounding box center [648, 133] width 59 height 21
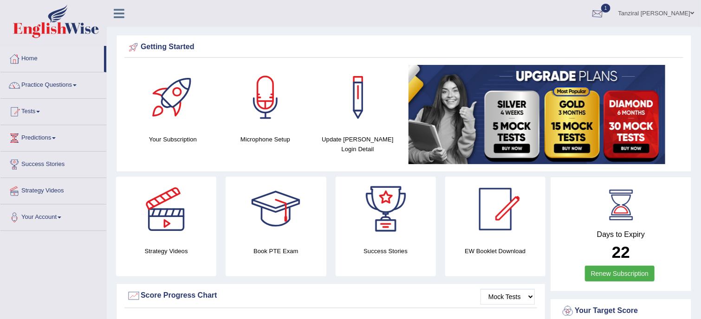
click at [604, 10] on div at bounding box center [597, 14] width 14 height 14
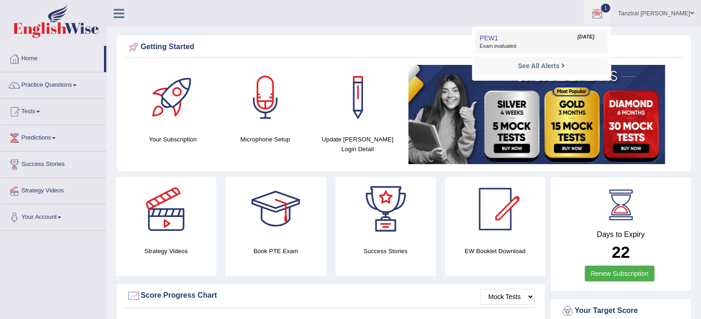
click at [522, 43] on span "Exam evaluated" at bounding box center [541, 46] width 123 height 7
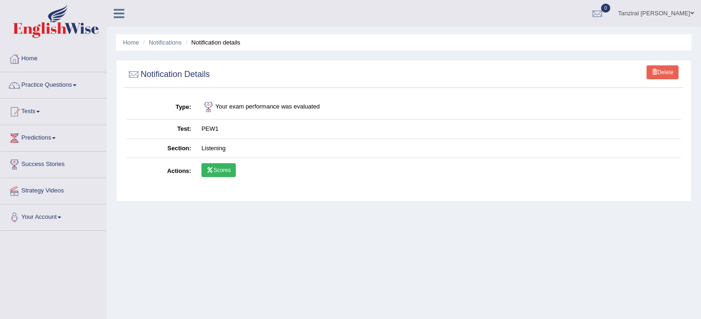
click at [221, 170] on link "Scores" at bounding box center [218, 170] width 34 height 14
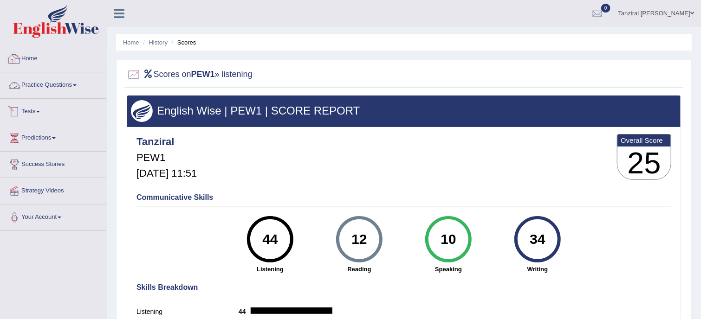
click at [31, 61] on link "Home" at bounding box center [53, 57] width 106 height 23
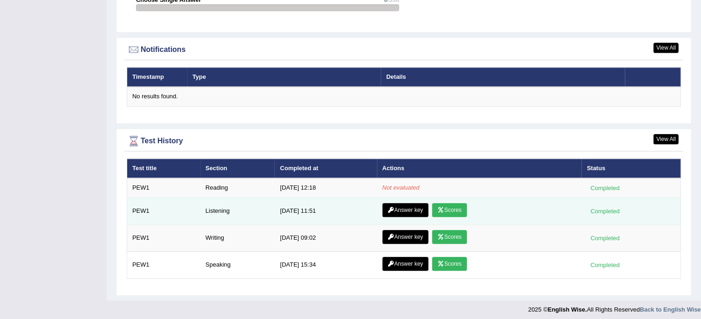
click at [399, 204] on link "Answer key" at bounding box center [406, 210] width 46 height 14
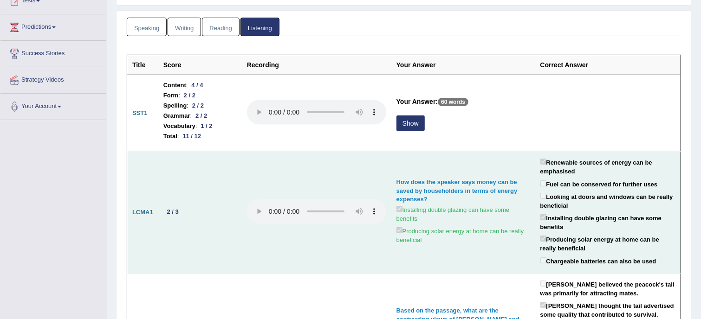
scroll to position [111, 0]
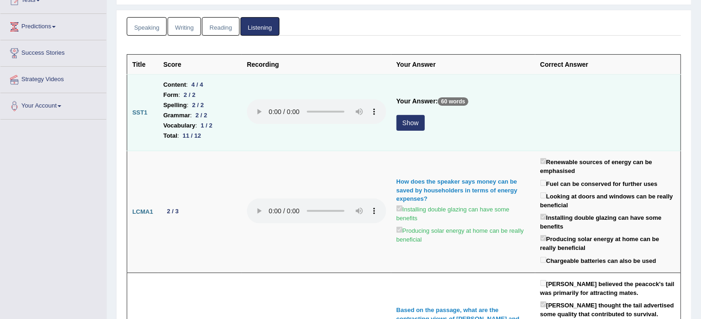
click at [408, 121] on button "Show" at bounding box center [410, 123] width 28 height 16
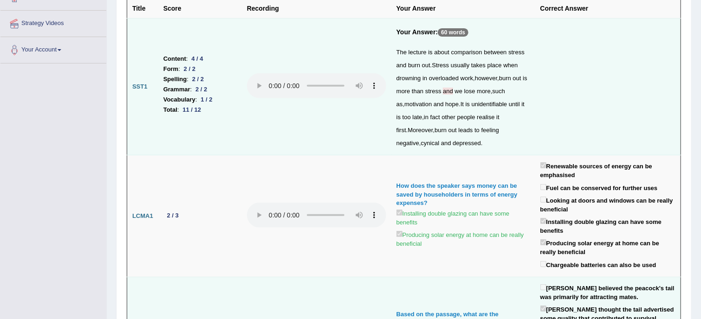
scroll to position [0, 0]
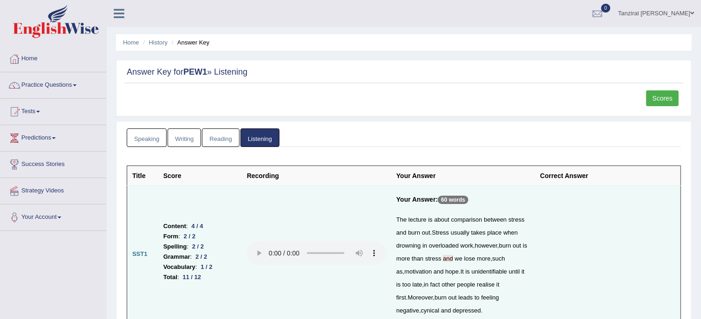
click at [660, 98] on link "Scores" at bounding box center [662, 99] width 32 height 16
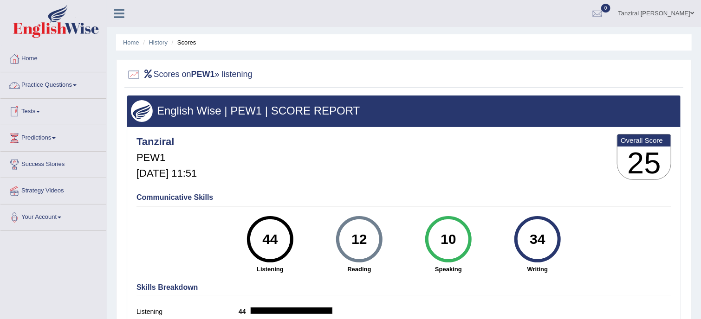
click at [45, 112] on link "Tests" at bounding box center [53, 110] width 106 height 23
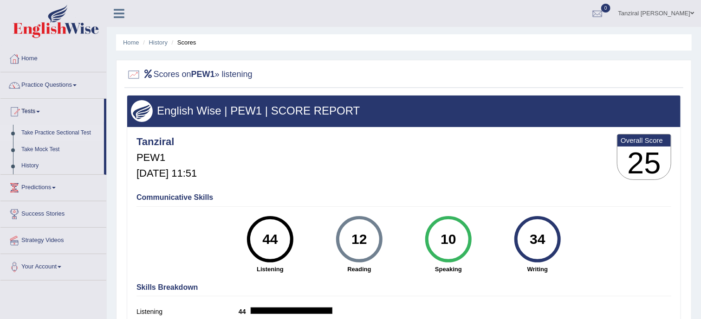
click at [50, 130] on link "Take Practice Sectional Test" at bounding box center [60, 133] width 87 height 17
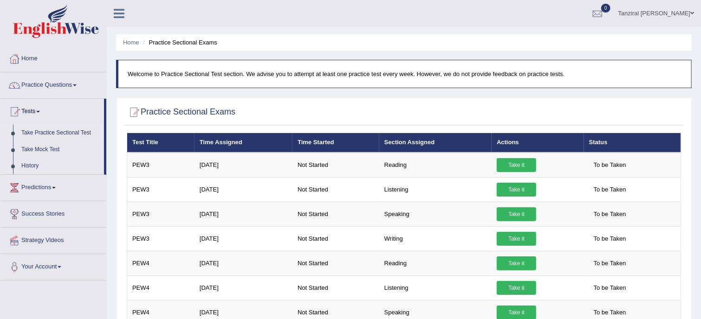
click at [53, 131] on link "Take Practice Sectional Test" at bounding box center [60, 133] width 87 height 17
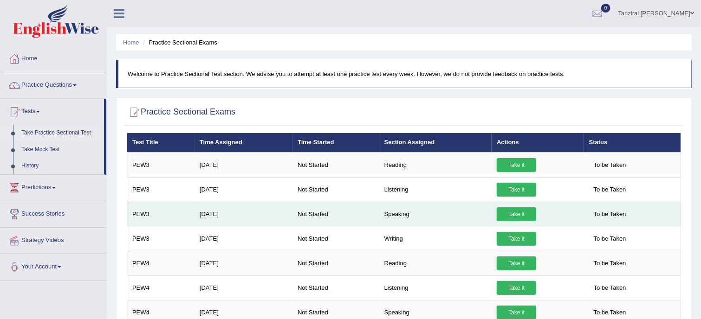
click at [521, 219] on link "Take it" at bounding box center [516, 215] width 39 height 14
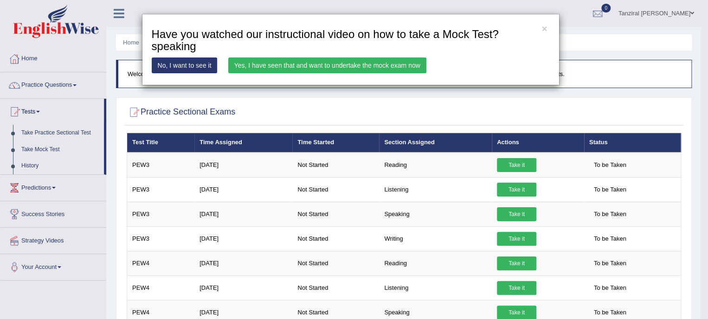
click at [354, 67] on link "Yes, I have seen that and want to undertake the mock exam now" at bounding box center [327, 66] width 198 height 16
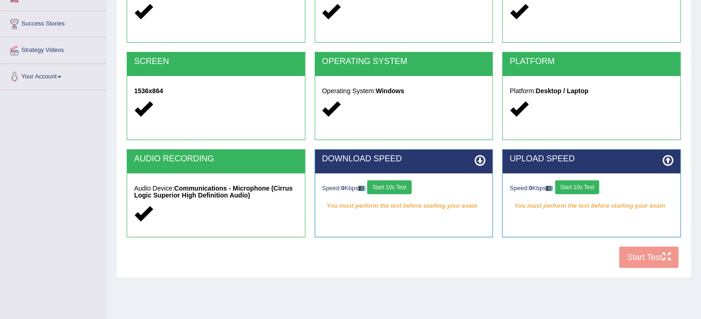
scroll to position [141, 0]
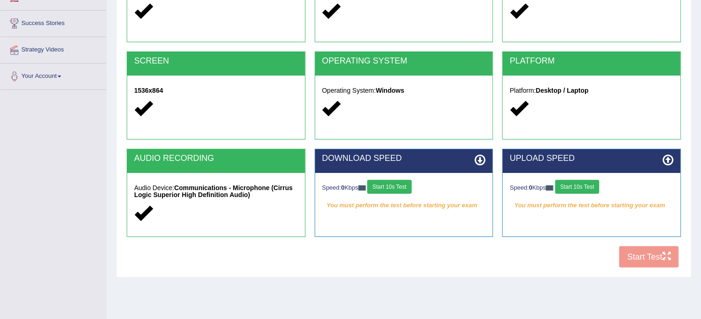
click at [402, 189] on button "Start 10s Test" at bounding box center [389, 187] width 44 height 14
click at [591, 183] on button "Start 10s Test" at bounding box center [577, 187] width 44 height 14
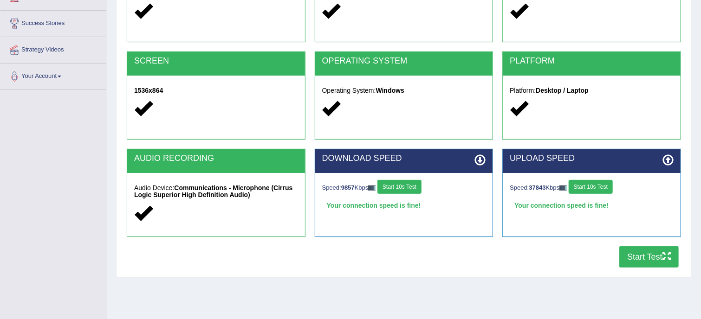
click at [633, 256] on button "Start Test" at bounding box center [648, 256] width 59 height 21
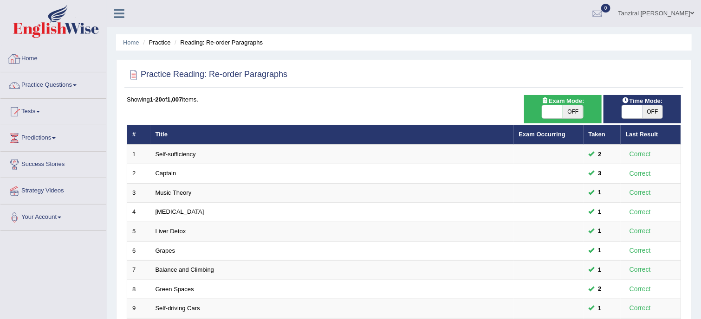
click at [33, 55] on link "Home" at bounding box center [53, 57] width 106 height 23
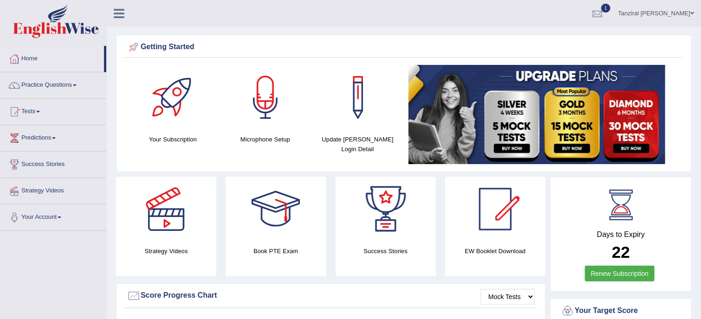
click at [604, 14] on div at bounding box center [597, 14] width 14 height 14
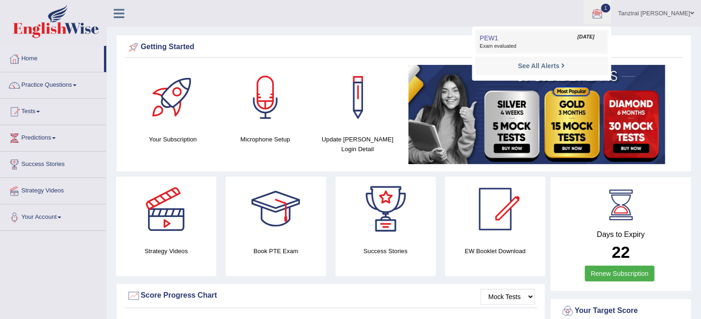
click at [550, 44] on span "Exam evaluated" at bounding box center [541, 46] width 123 height 7
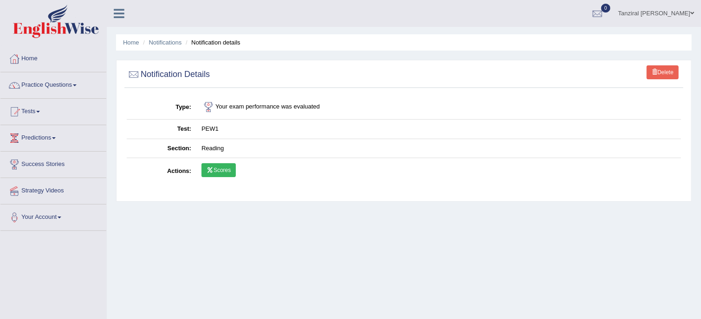
click at [221, 170] on link "Scores" at bounding box center [218, 170] width 34 height 14
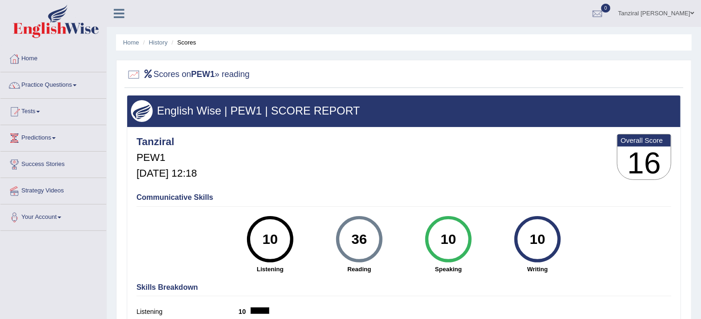
scroll to position [35, 0]
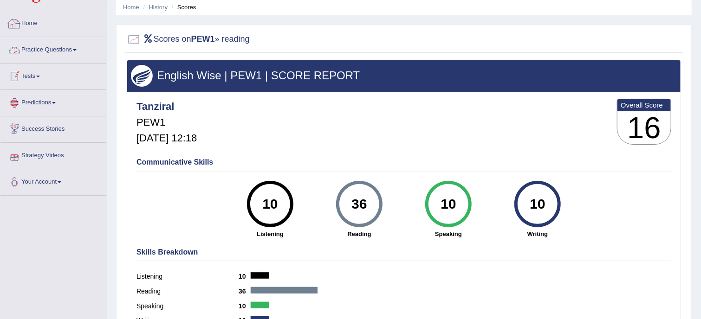
click at [31, 21] on link "Home" at bounding box center [53, 22] width 106 height 23
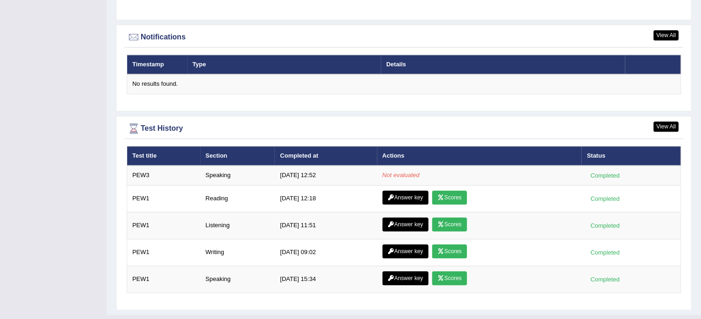
scroll to position [1126, 0]
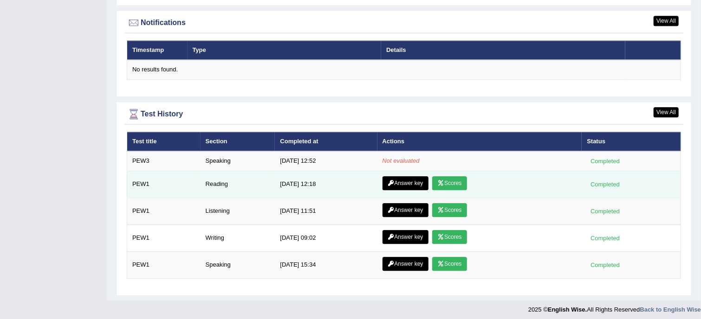
click at [399, 177] on link "Answer key" at bounding box center [406, 183] width 46 height 14
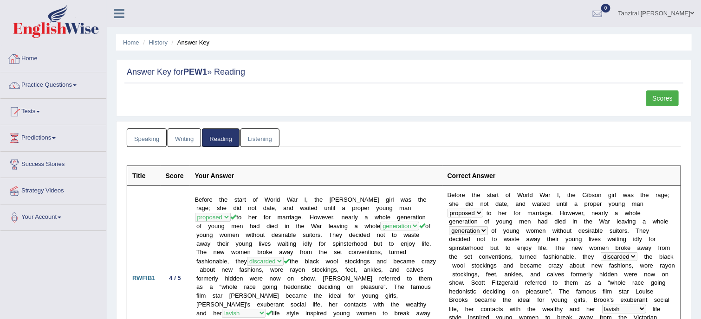
click at [25, 60] on link "Home" at bounding box center [53, 57] width 106 height 23
